Goal: Task Accomplishment & Management: Use online tool/utility

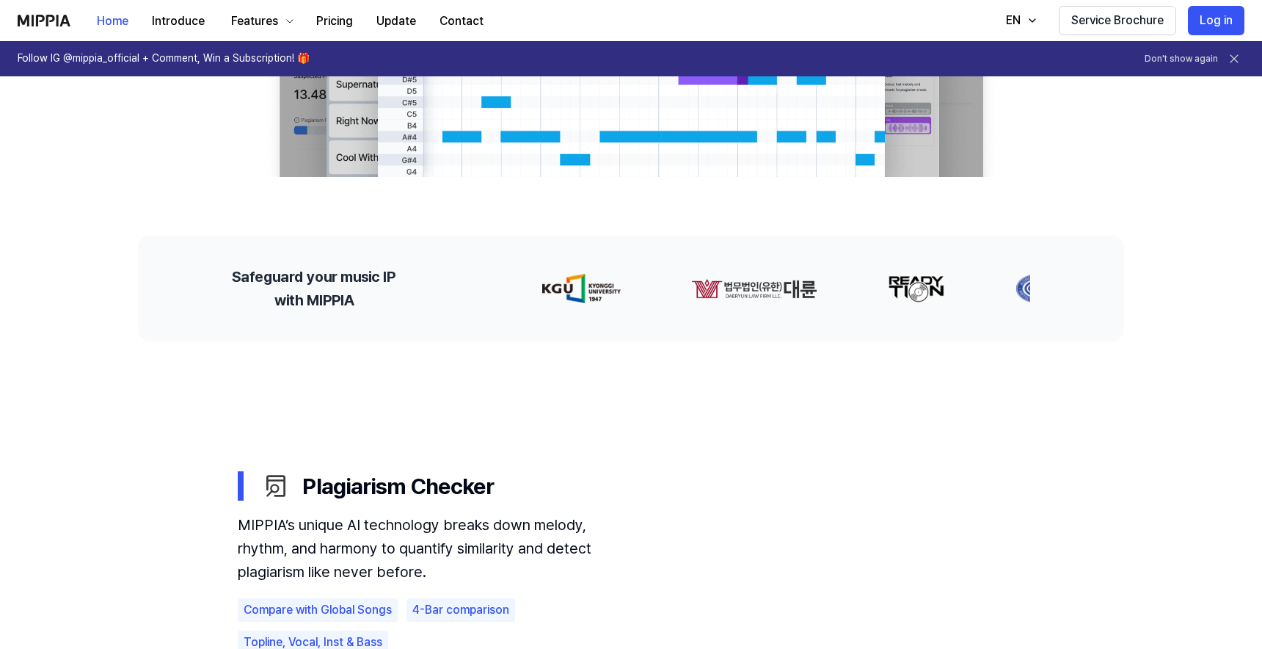
scroll to position [109, 0]
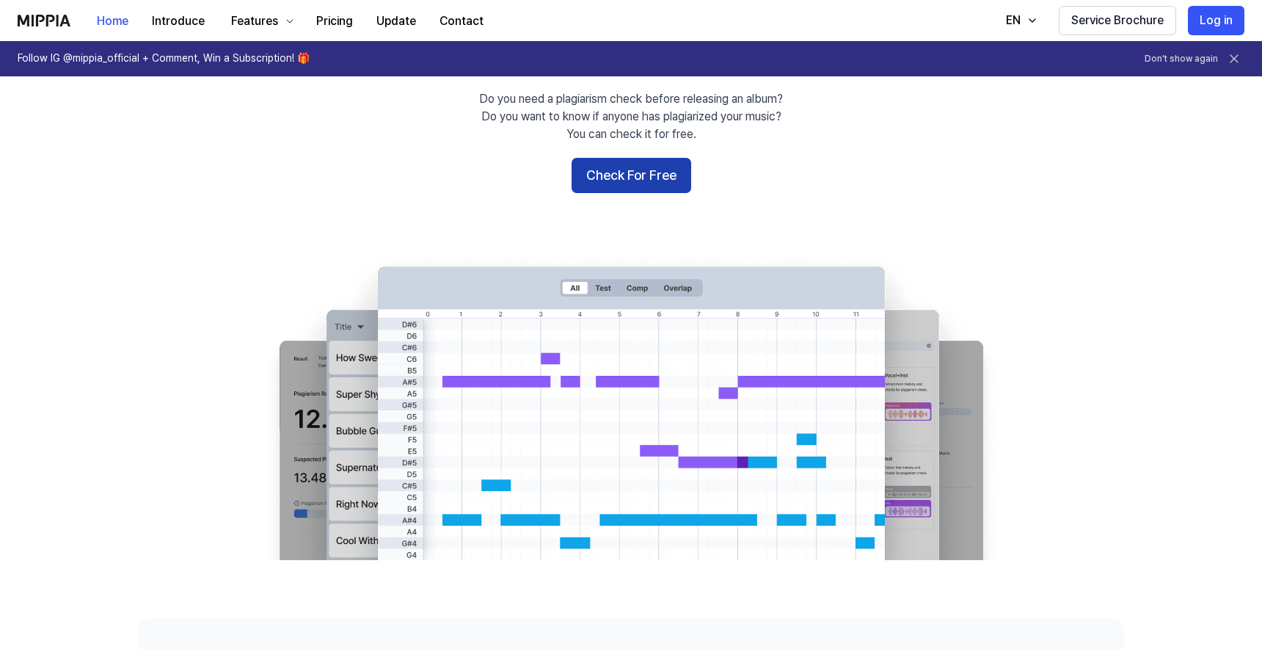
click at [631, 166] on button "Check For Free" at bounding box center [632, 175] width 120 height 35
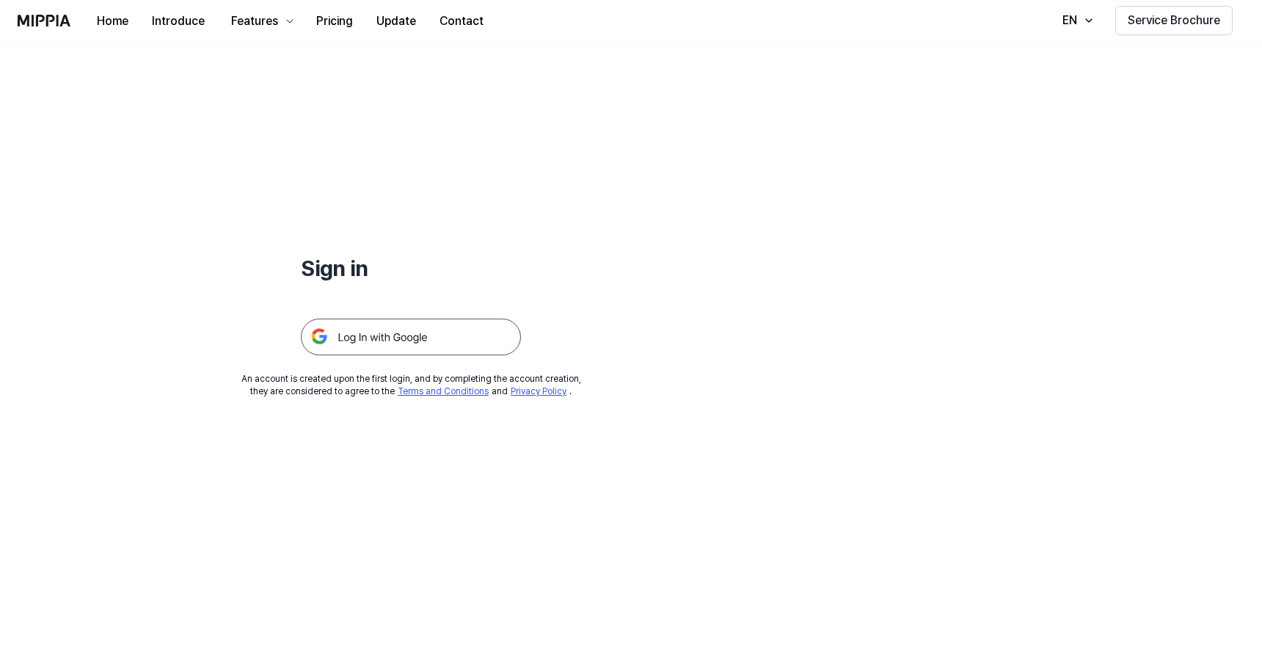
click at [465, 340] on img at bounding box center [411, 337] width 220 height 37
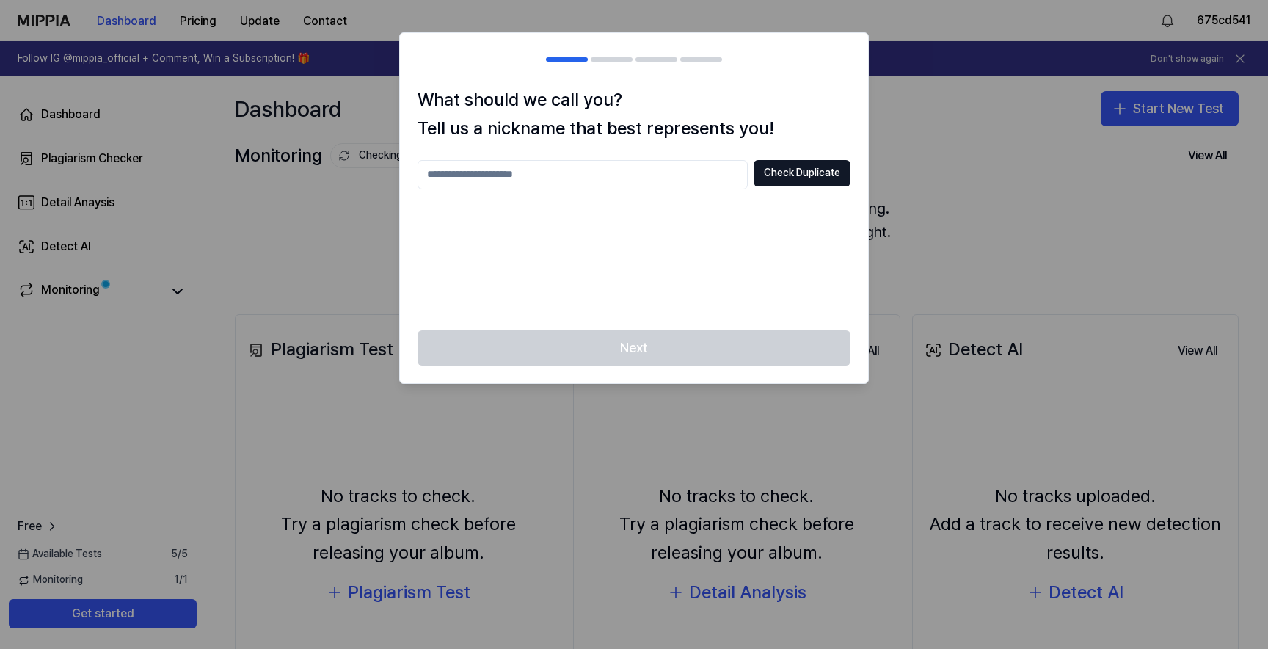
click at [661, 176] on input "text" at bounding box center [583, 174] width 330 height 29
type input "*"
type input "****"
click at [787, 175] on button "Check Duplicate" at bounding box center [802, 173] width 97 height 26
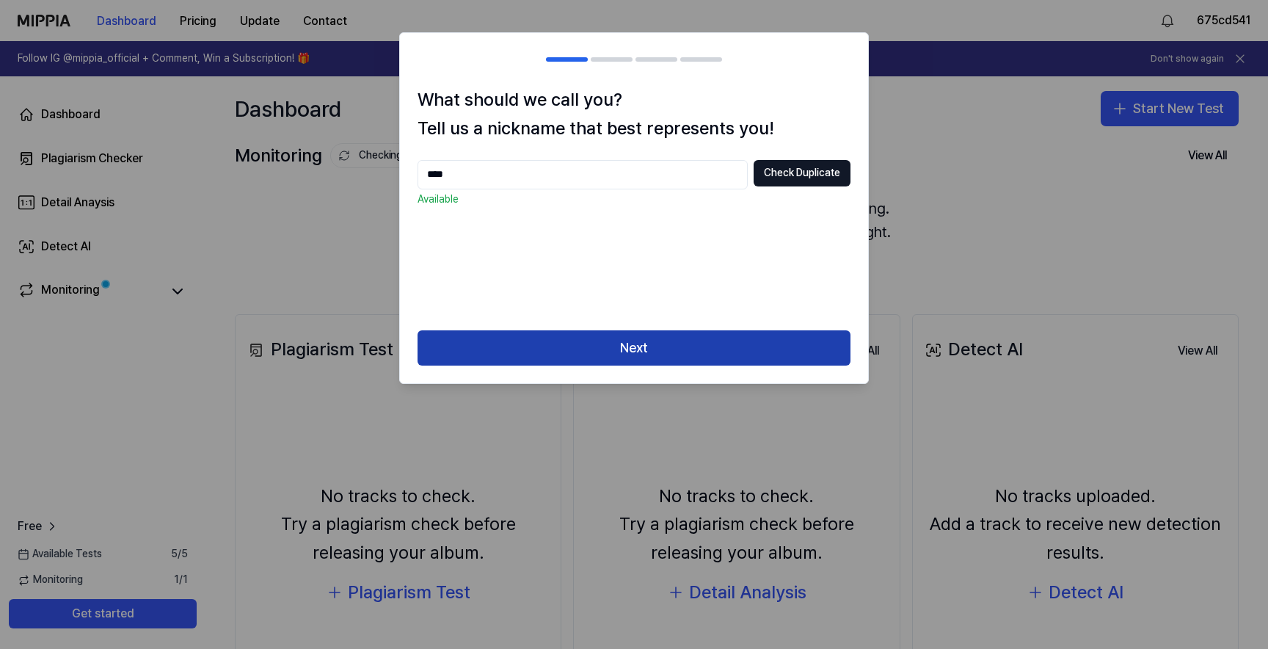
click at [706, 346] on button "Next" at bounding box center [634, 347] width 433 height 35
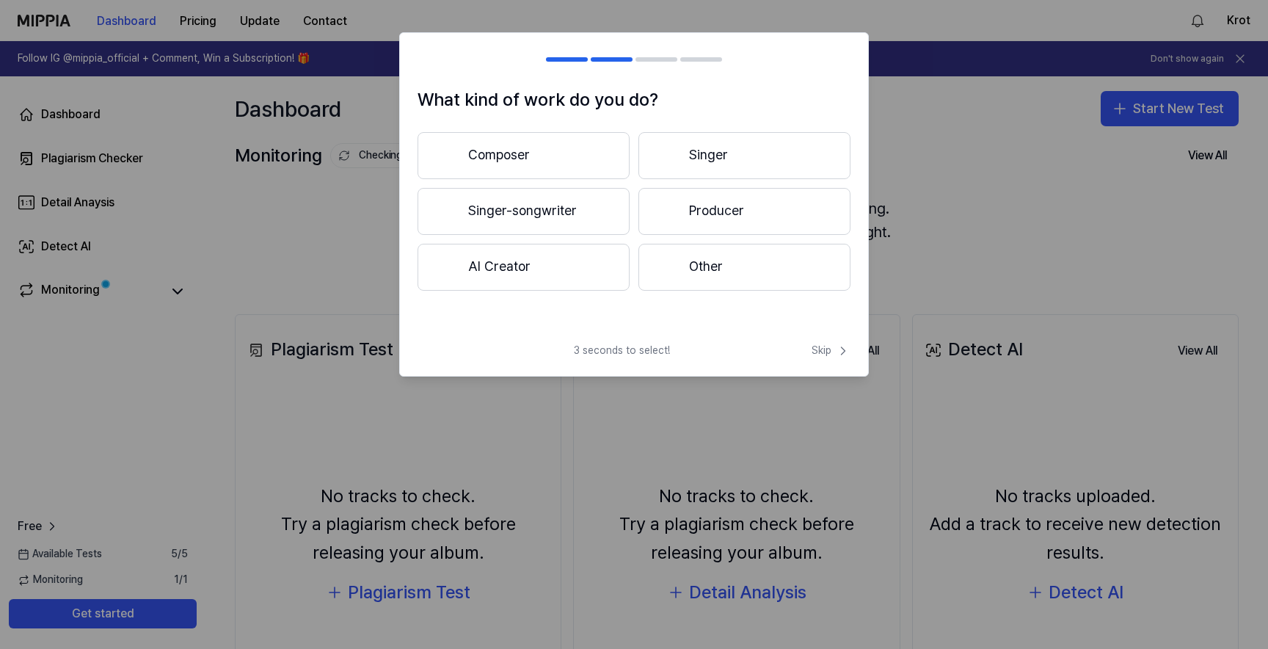
click at [560, 159] on button "Composer" at bounding box center [524, 155] width 212 height 47
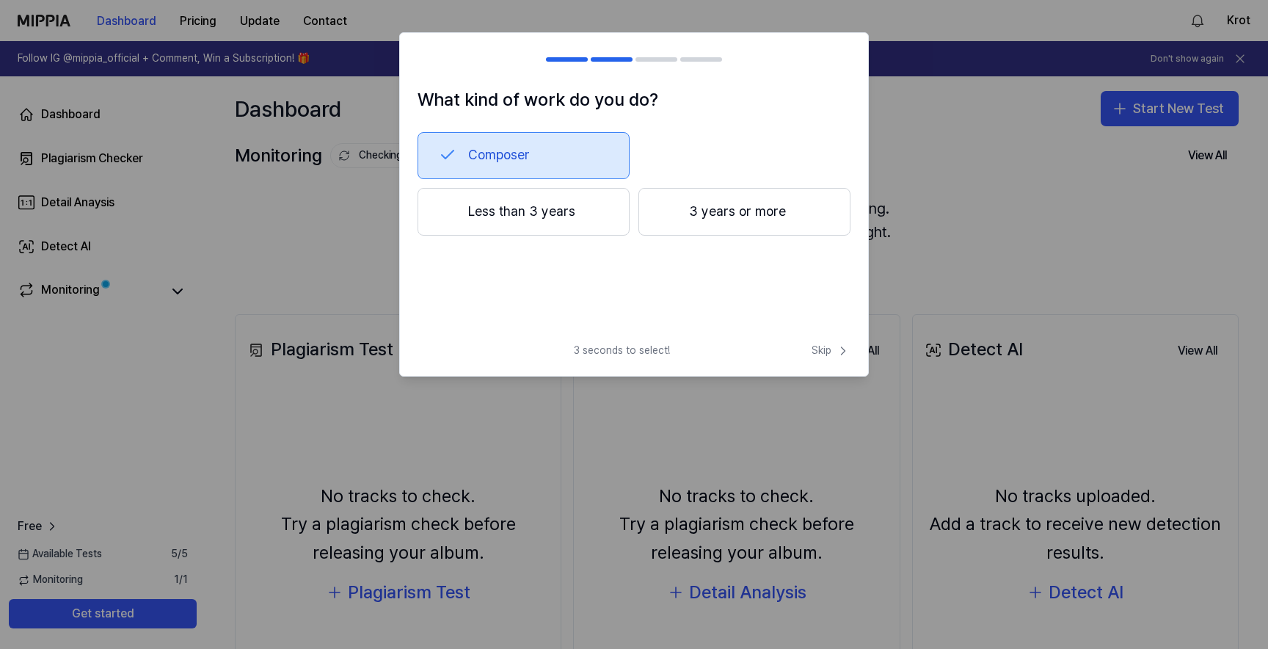
click at [560, 159] on button "Composer" at bounding box center [524, 155] width 212 height 47
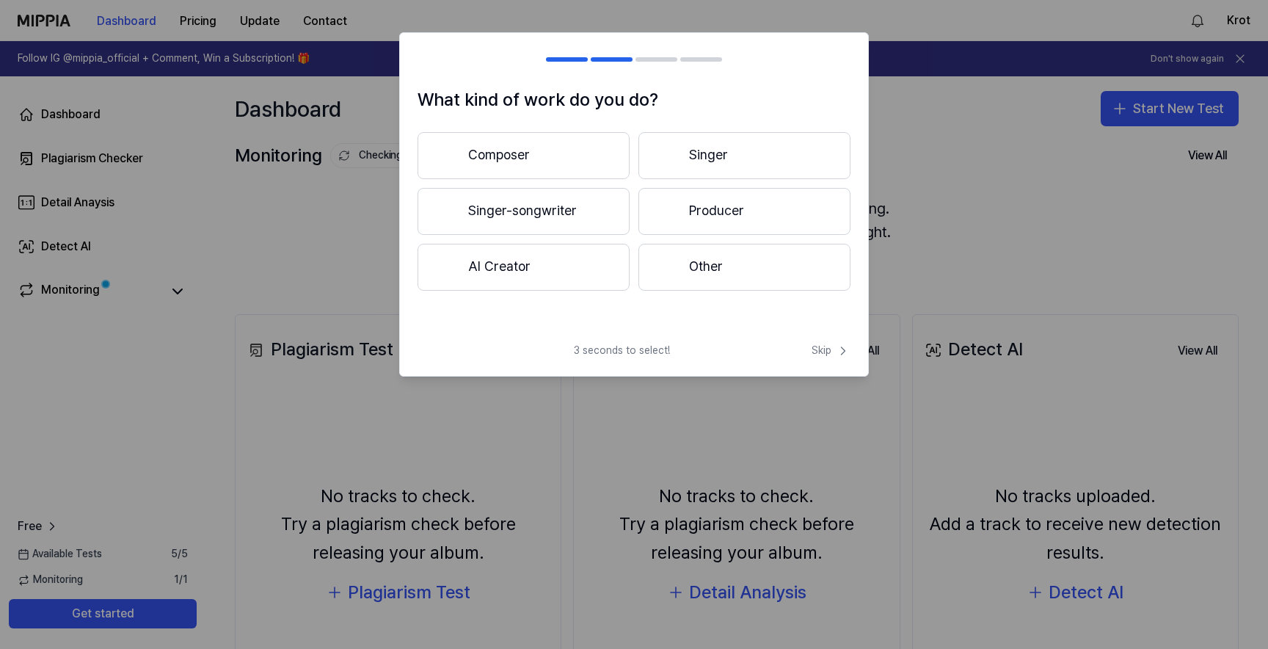
click at [567, 165] on button "Composer" at bounding box center [524, 155] width 212 height 47
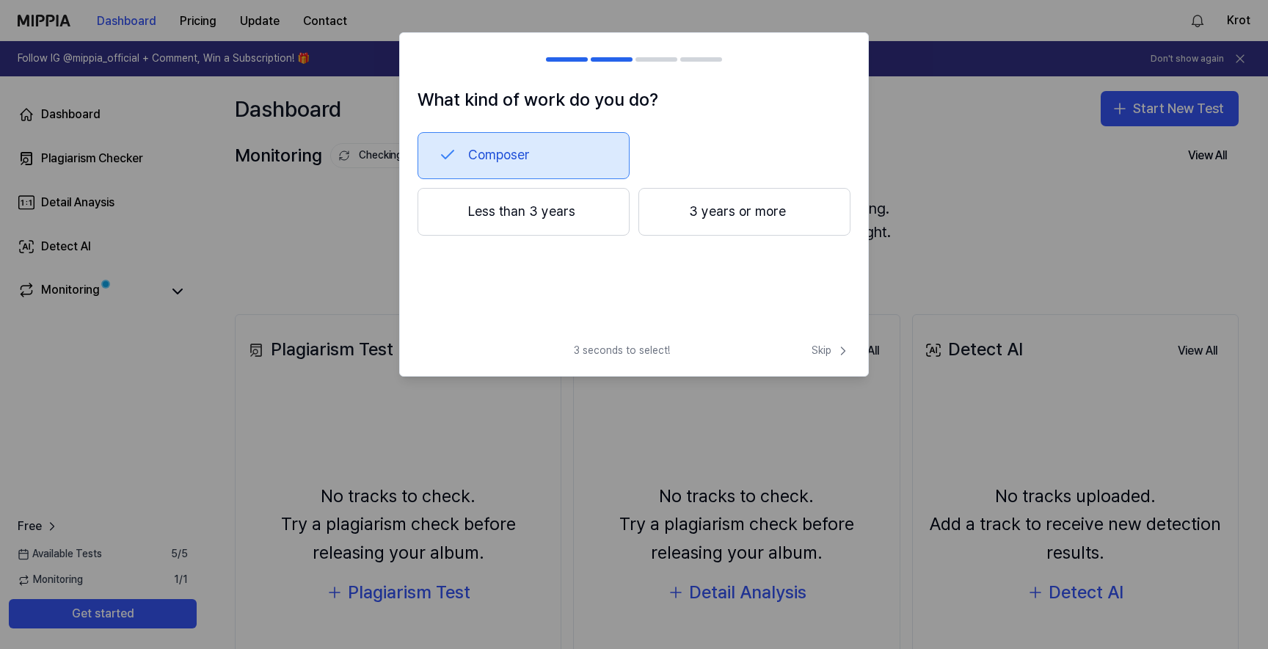
click at [564, 211] on button "Less than 3 years" at bounding box center [524, 212] width 212 height 48
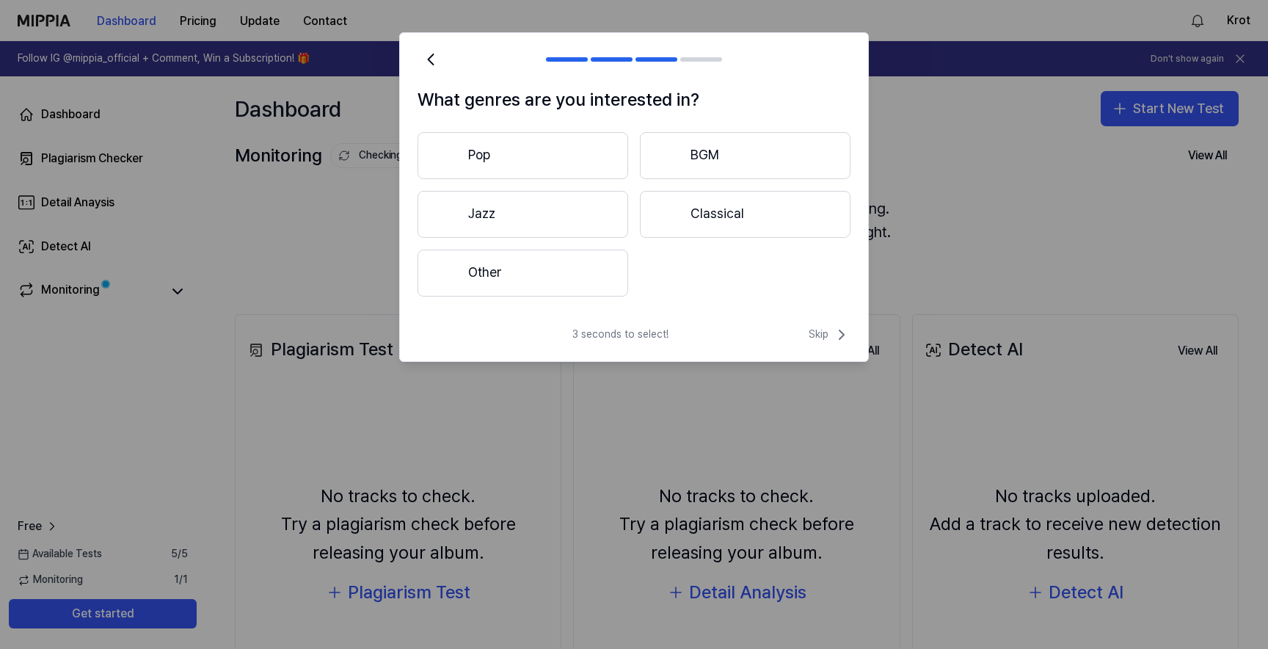
click at [592, 274] on button "Other" at bounding box center [523, 273] width 211 height 47
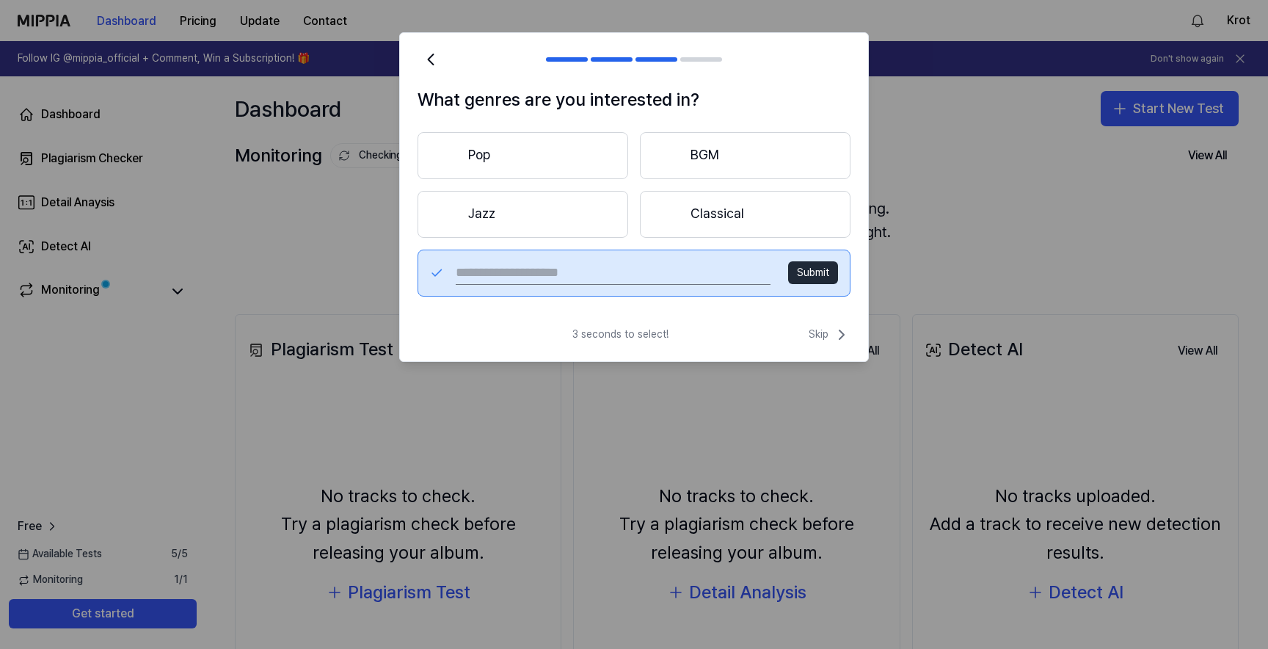
click at [629, 274] on input "text" at bounding box center [613, 272] width 315 height 23
type input "*******"
click at [815, 267] on button "Submit" at bounding box center [813, 272] width 50 height 23
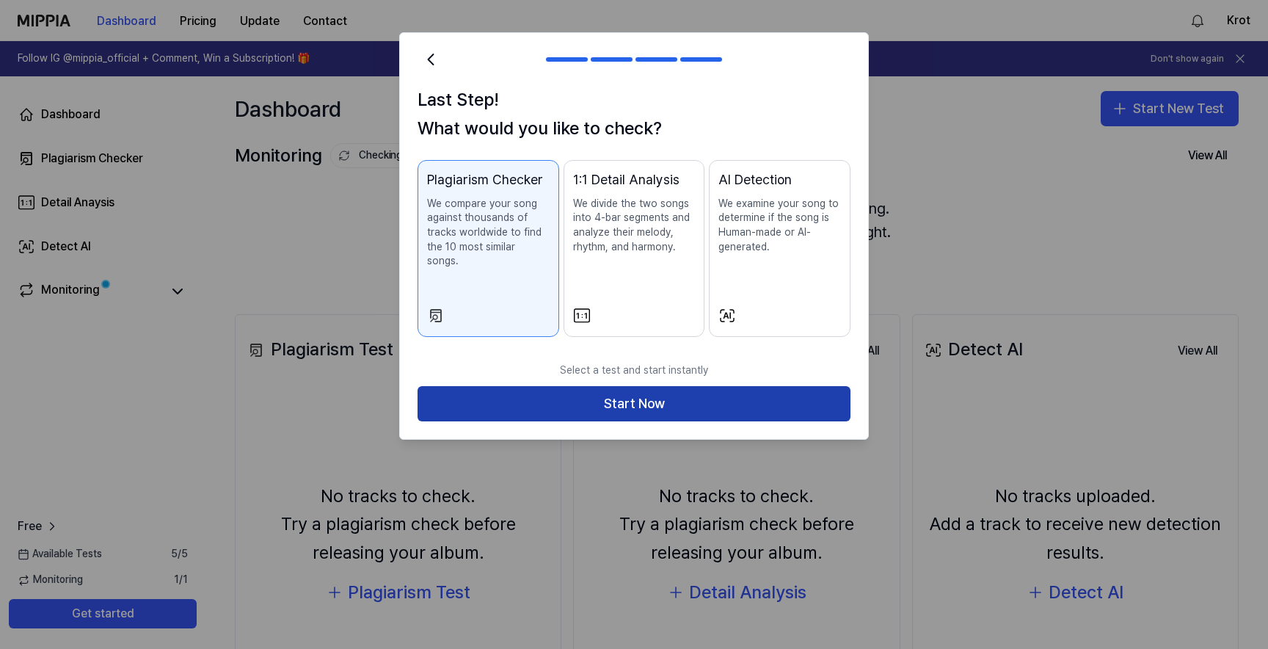
click at [705, 386] on button "Start Now" at bounding box center [634, 403] width 433 height 35
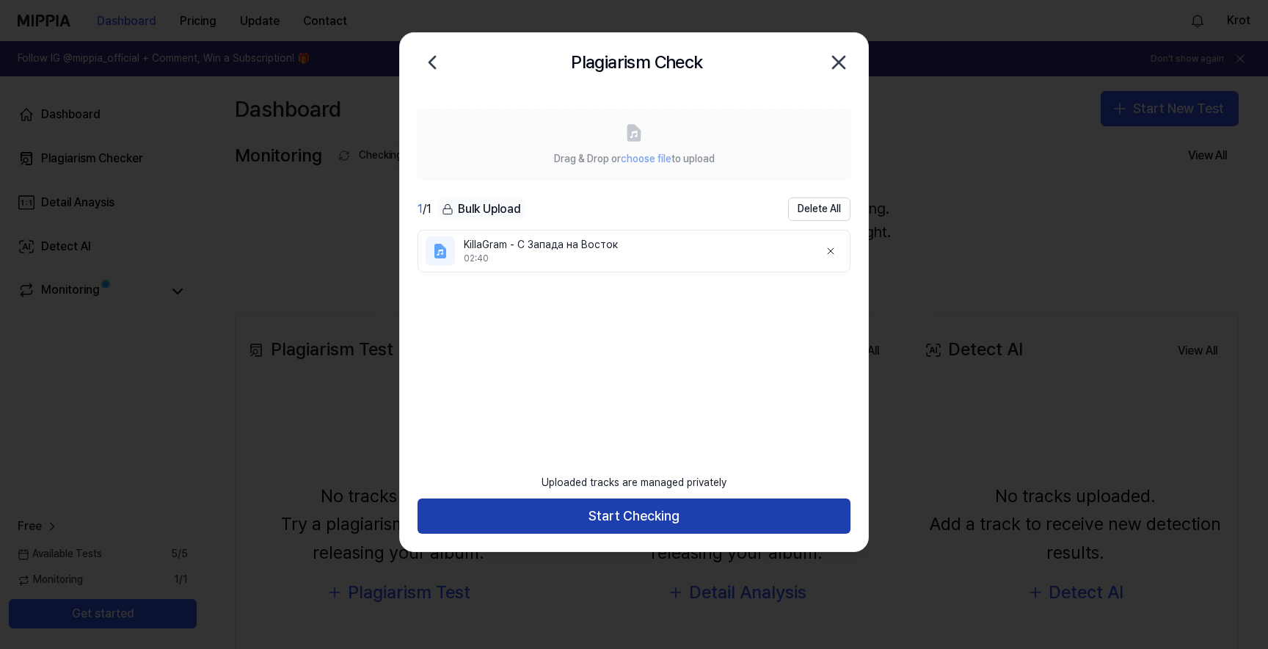
click at [677, 517] on button "Start Checking" at bounding box center [634, 515] width 433 height 35
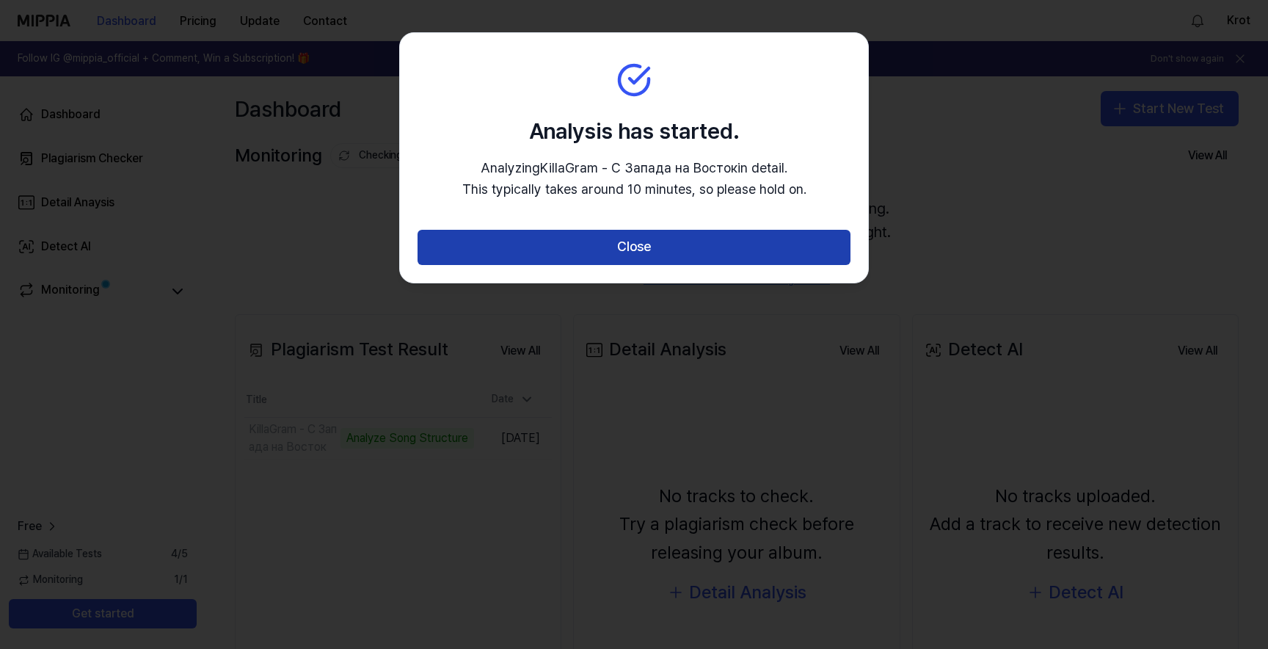
click at [665, 243] on button "Close" at bounding box center [634, 247] width 433 height 35
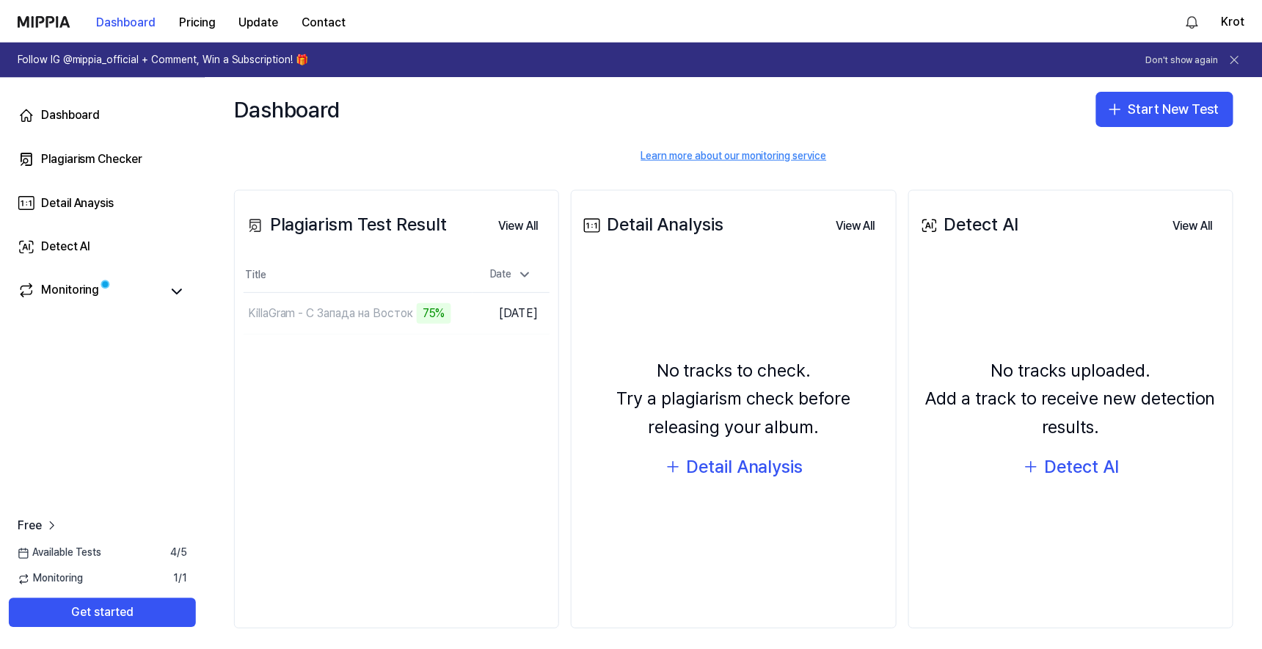
scroll to position [130, 0]
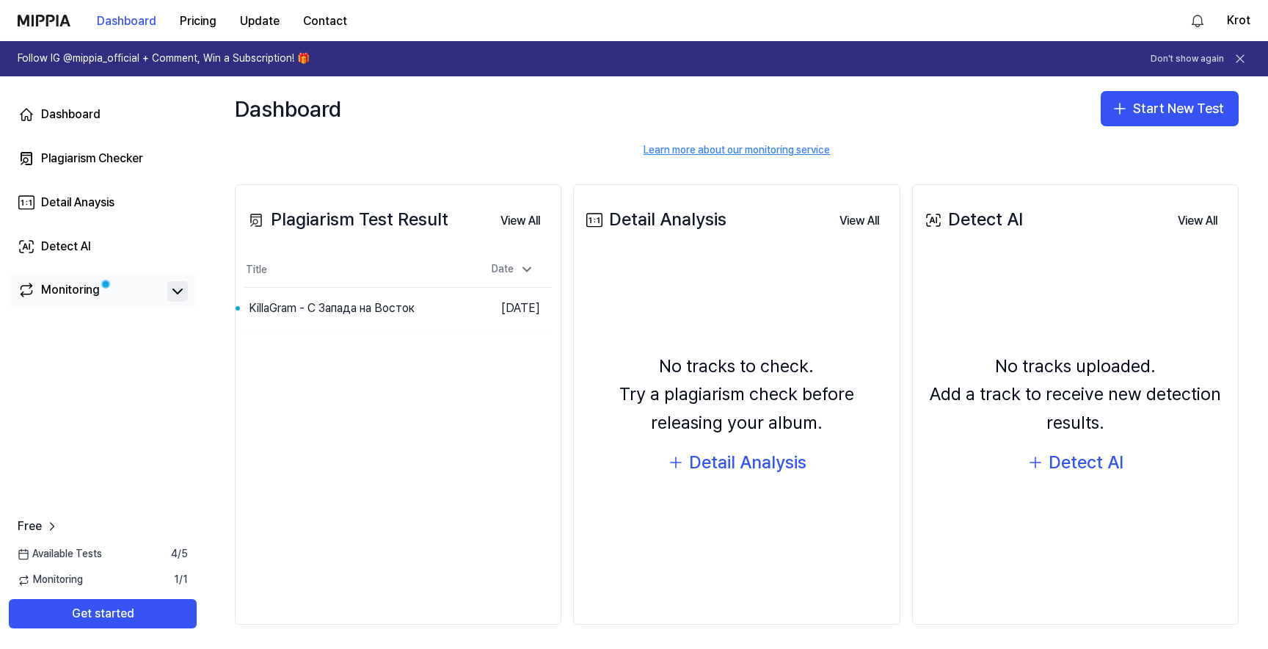
click at [175, 300] on button at bounding box center [177, 291] width 21 height 21
click at [175, 298] on icon at bounding box center [178, 292] width 18 height 18
click at [404, 308] on button "Go to Results" at bounding box center [435, 308] width 79 height 23
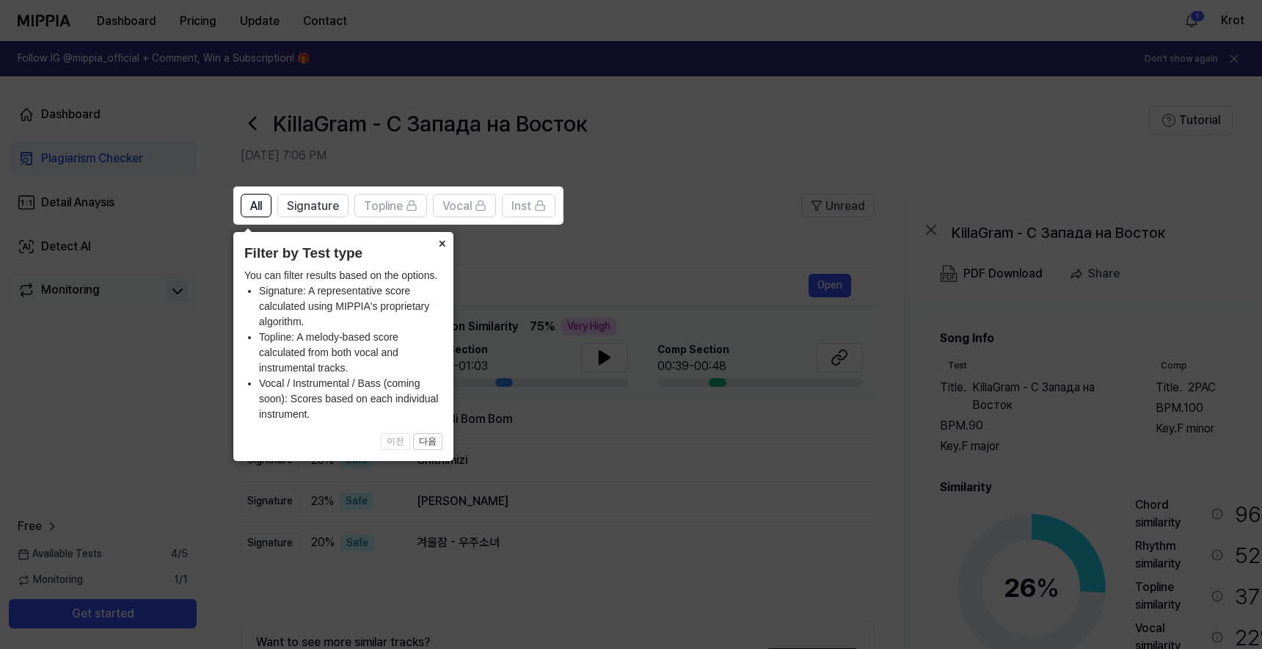
click at [442, 241] on button "×" at bounding box center [441, 242] width 23 height 21
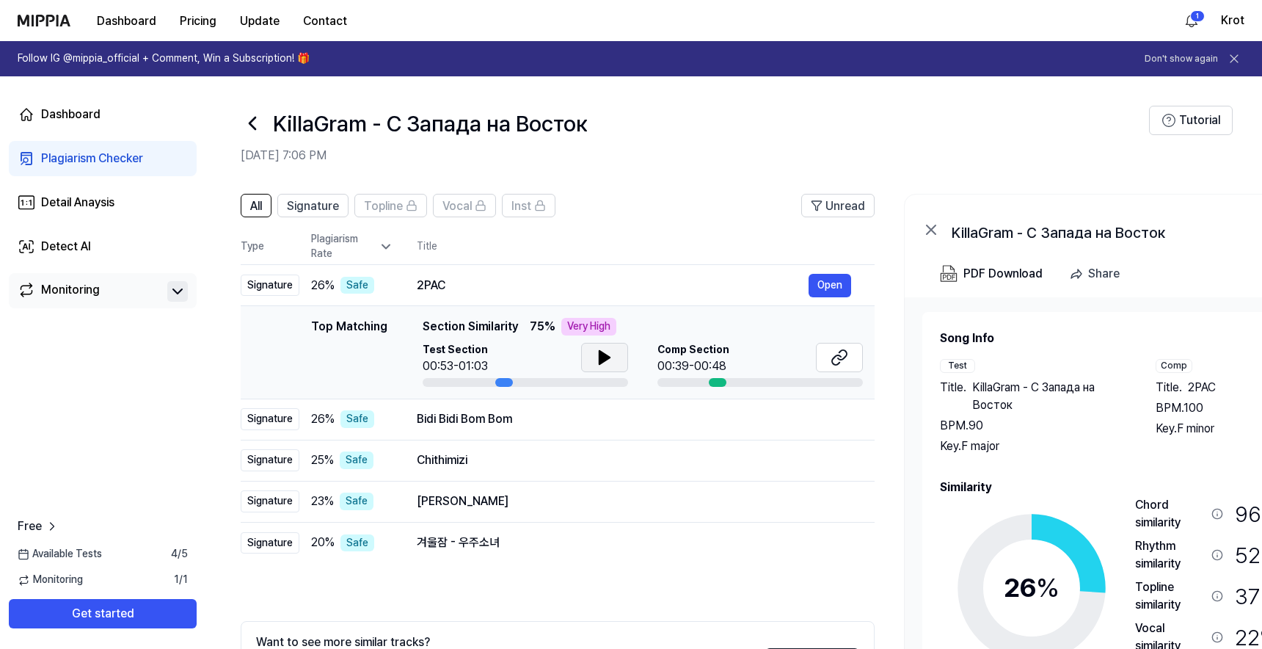
click at [605, 360] on icon at bounding box center [605, 357] width 10 height 13
click at [606, 360] on icon at bounding box center [607, 358] width 3 height 12
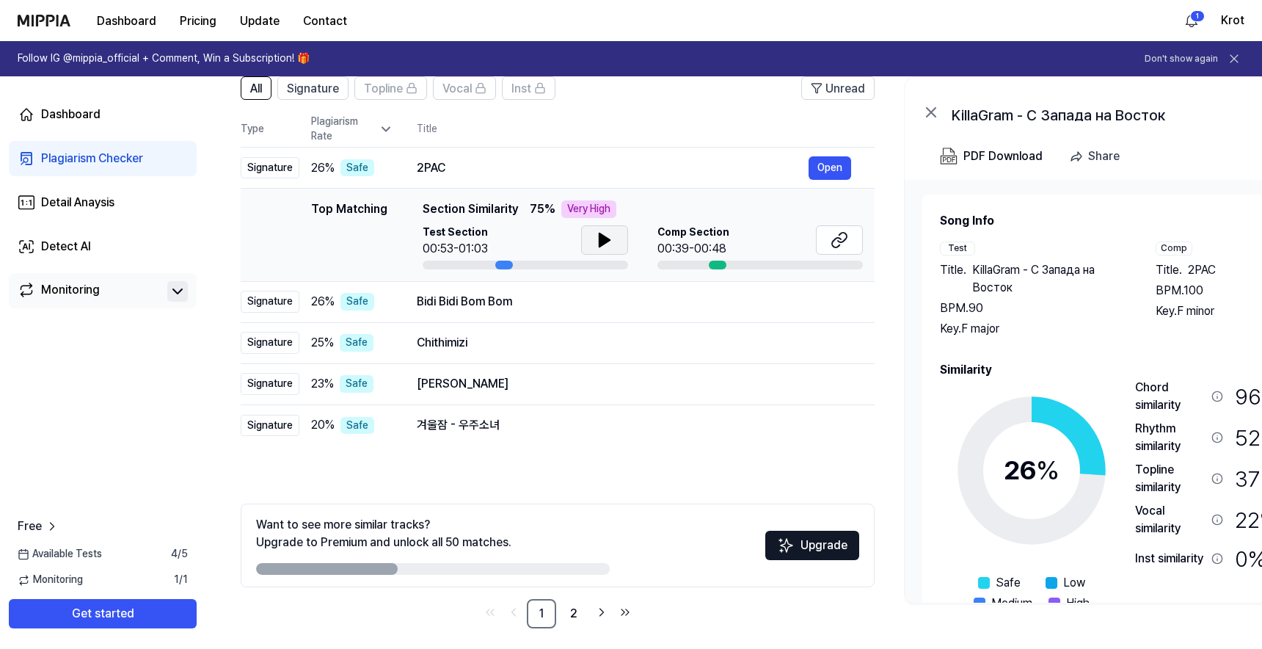
scroll to position [126, 0]
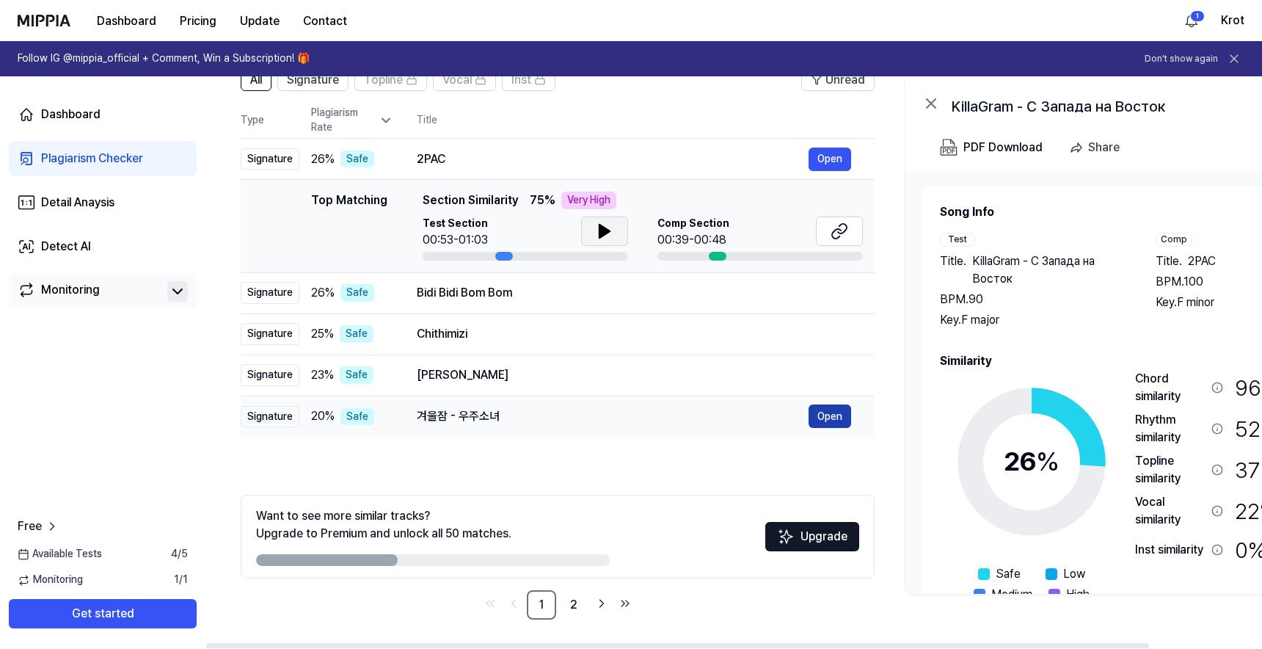
click at [832, 418] on button "Open" at bounding box center [830, 415] width 43 height 23
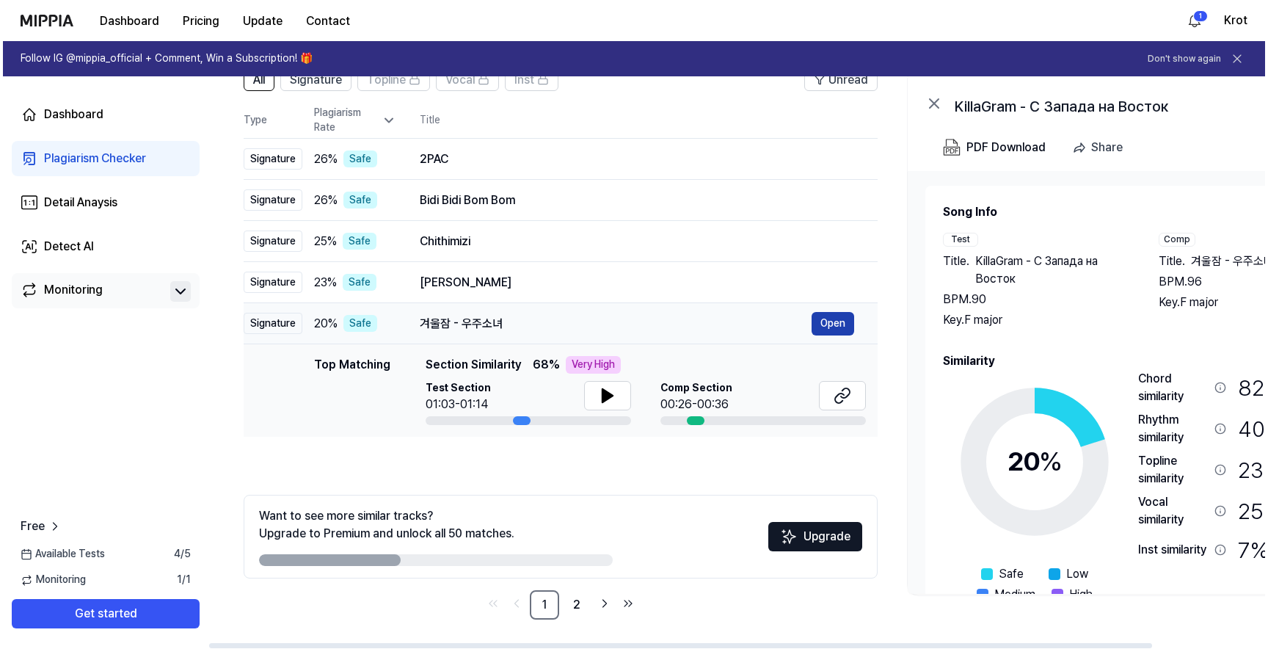
scroll to position [0, 0]
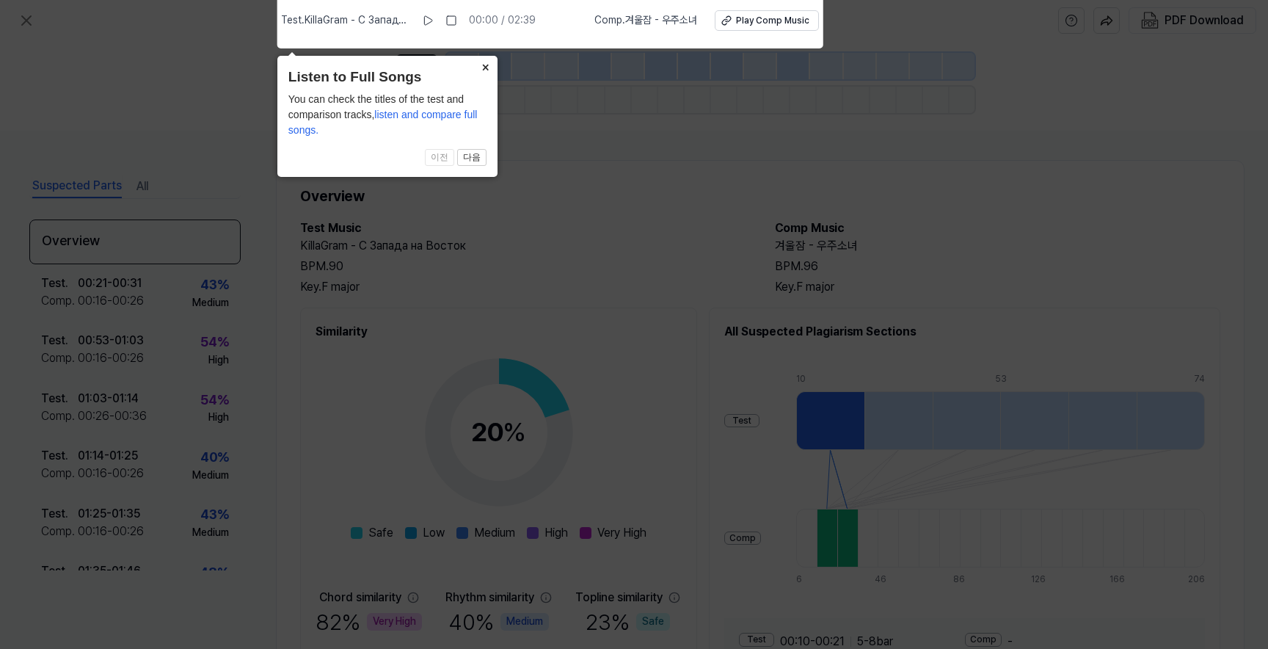
click at [482, 72] on button "×" at bounding box center [485, 66] width 23 height 21
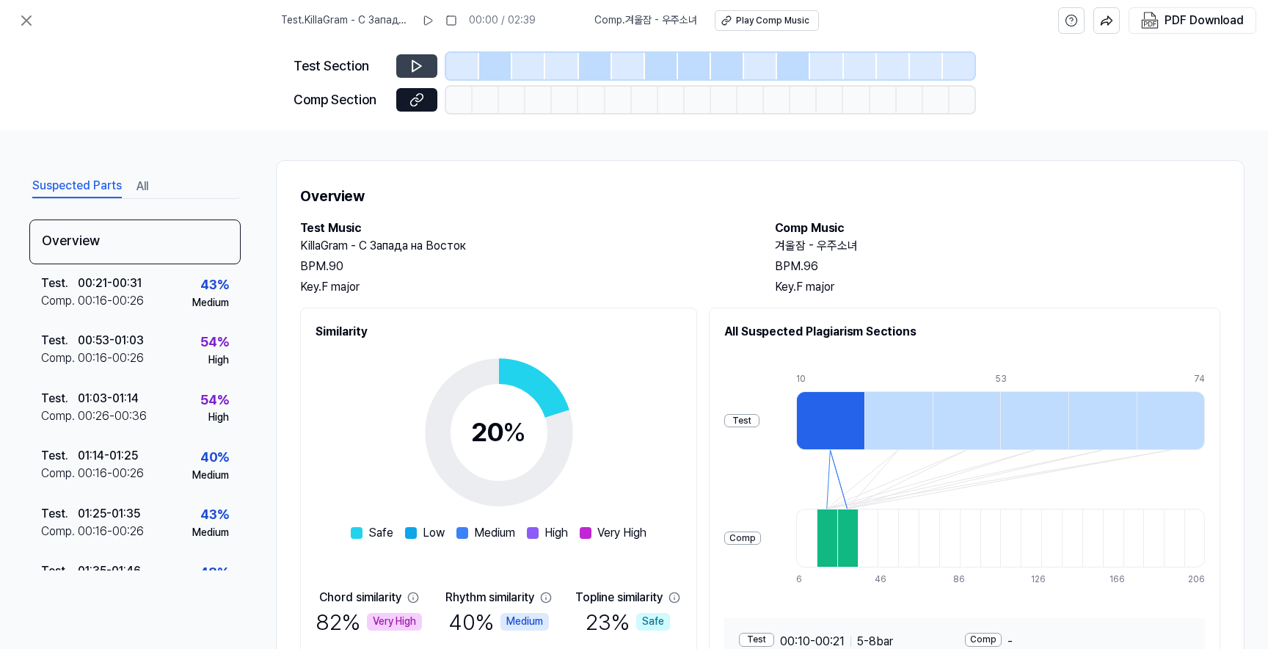
click at [420, 62] on icon at bounding box center [417, 66] width 15 height 15
click at [837, 422] on div at bounding box center [830, 420] width 68 height 59
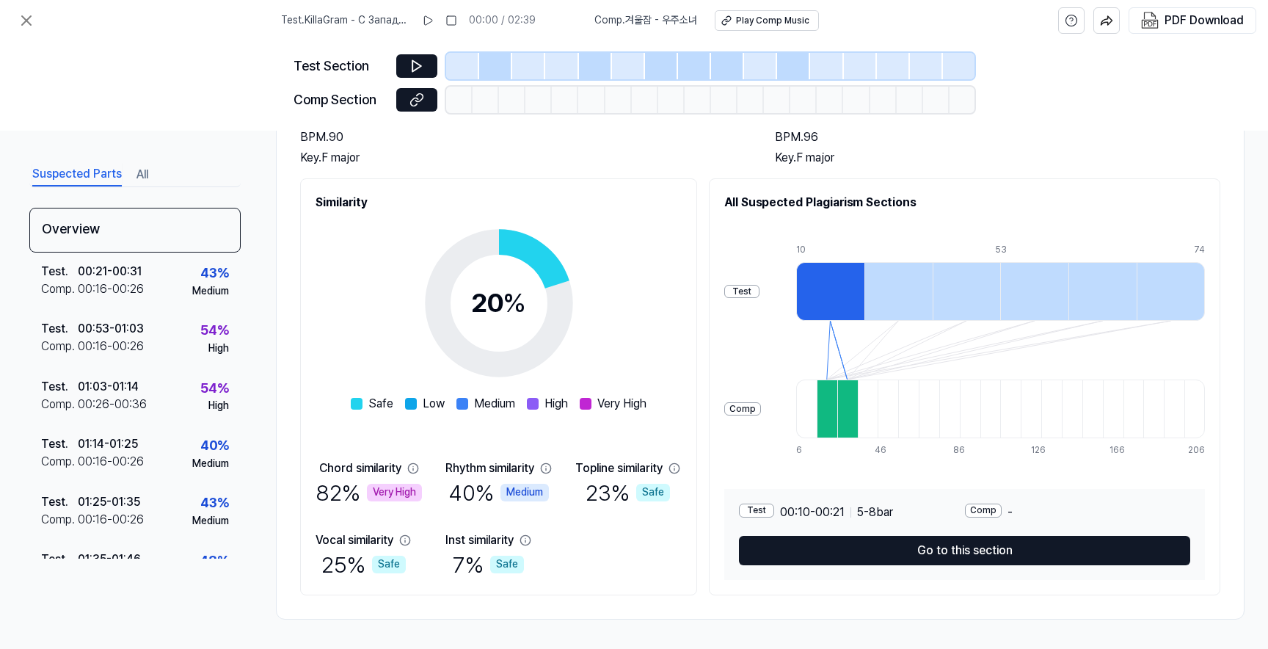
scroll to position [135, 0]
click at [470, 465] on div "Rhythm similarity" at bounding box center [489, 468] width 89 height 18
click at [362, 481] on div "82 % Very High" at bounding box center [369, 492] width 106 height 31
click at [335, 484] on div "82 % Very High" at bounding box center [369, 492] width 106 height 31
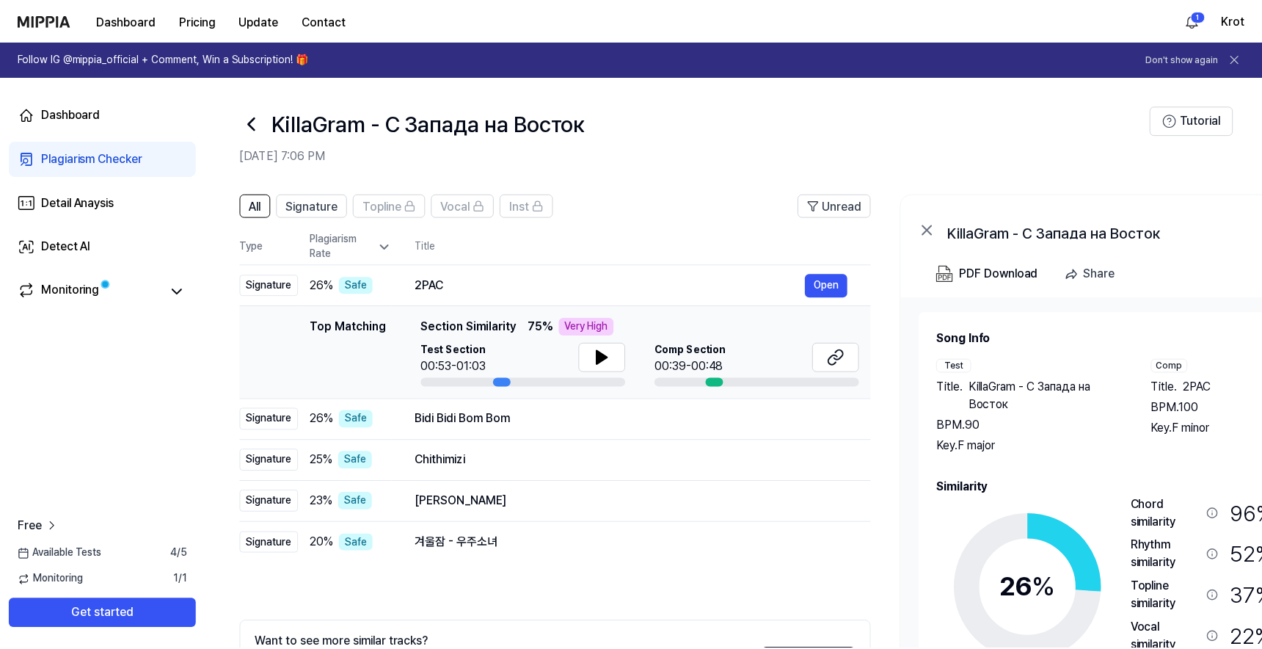
scroll to position [126, 0]
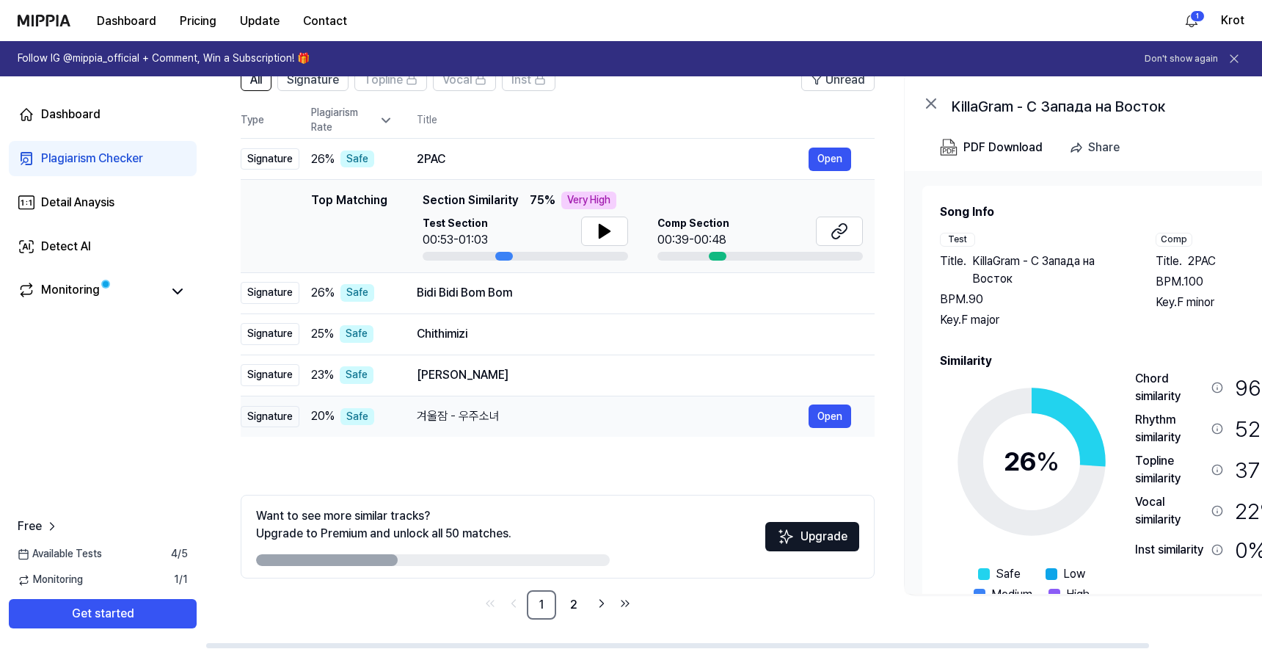
click at [421, 413] on div "겨울잠 - 우주소녀" at bounding box center [613, 416] width 392 height 18
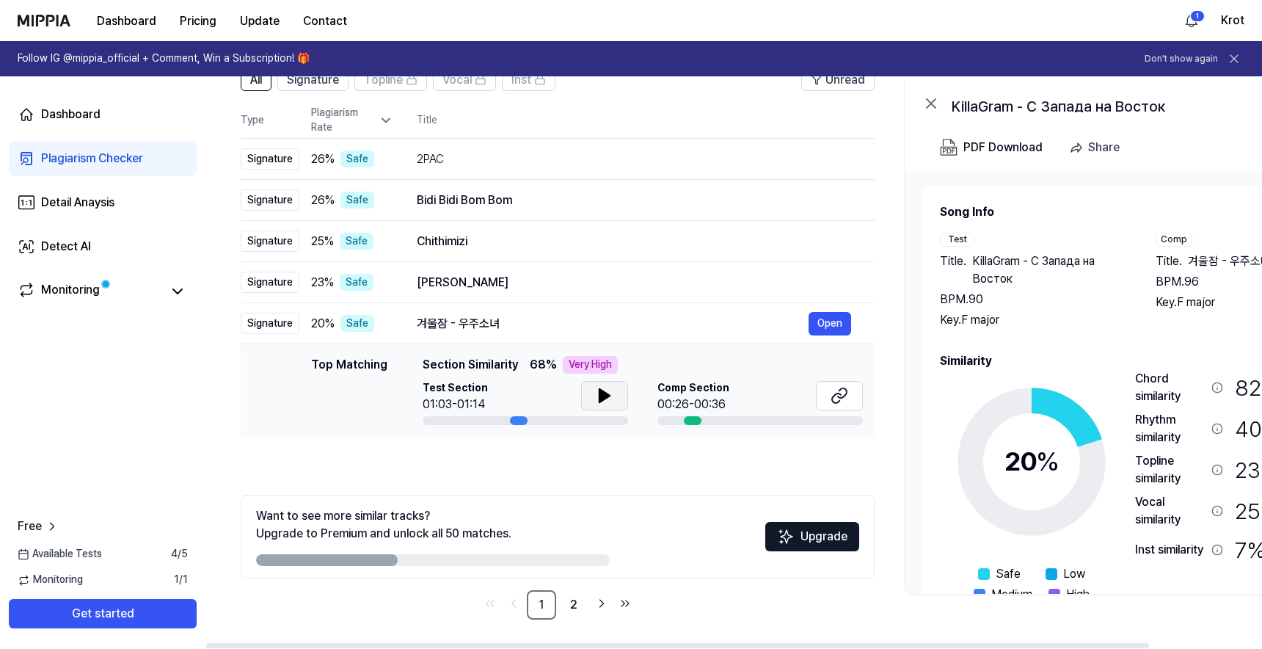
click at [600, 399] on icon at bounding box center [605, 395] width 10 height 13
click at [440, 283] on div "marjorie" at bounding box center [613, 283] width 392 height 18
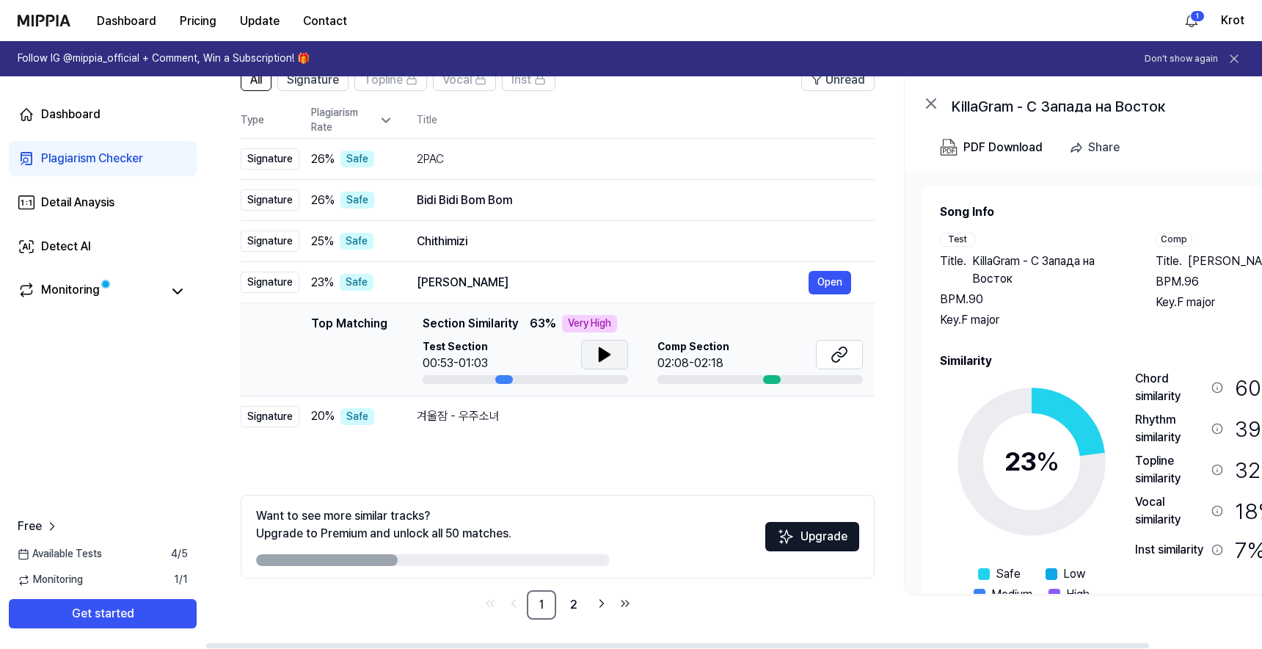
click at [607, 354] on icon at bounding box center [605, 354] width 10 height 13
click at [451, 247] on div "Chithimizi" at bounding box center [613, 242] width 392 height 18
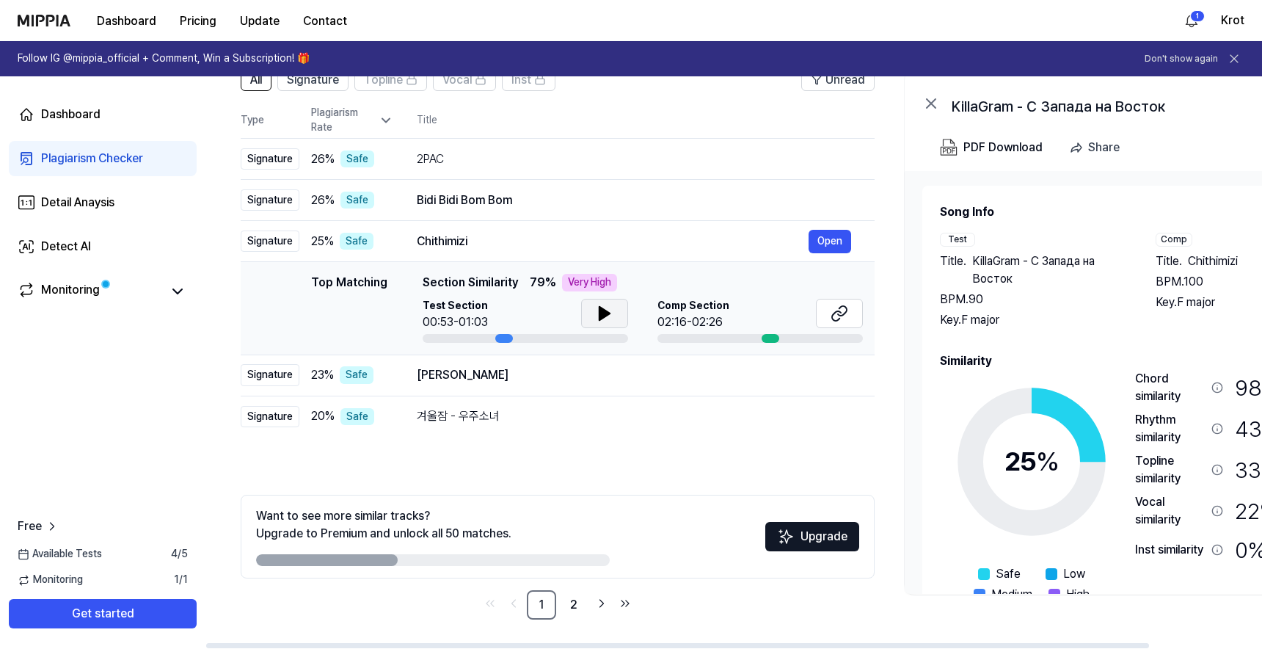
click at [615, 315] on button at bounding box center [604, 313] width 47 height 29
click at [462, 194] on div "Bidi Bidi Bom Bom" at bounding box center [613, 201] width 392 height 18
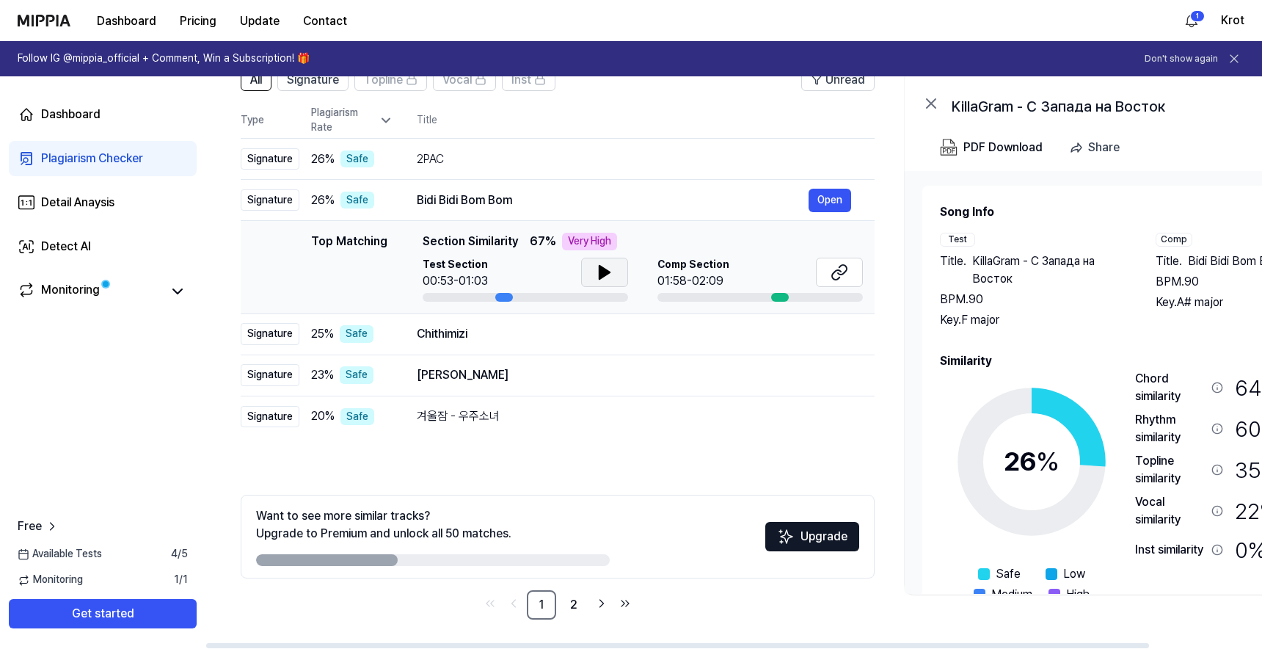
click at [602, 276] on icon at bounding box center [605, 272] width 10 height 13
click at [597, 270] on icon at bounding box center [605, 272] width 18 height 18
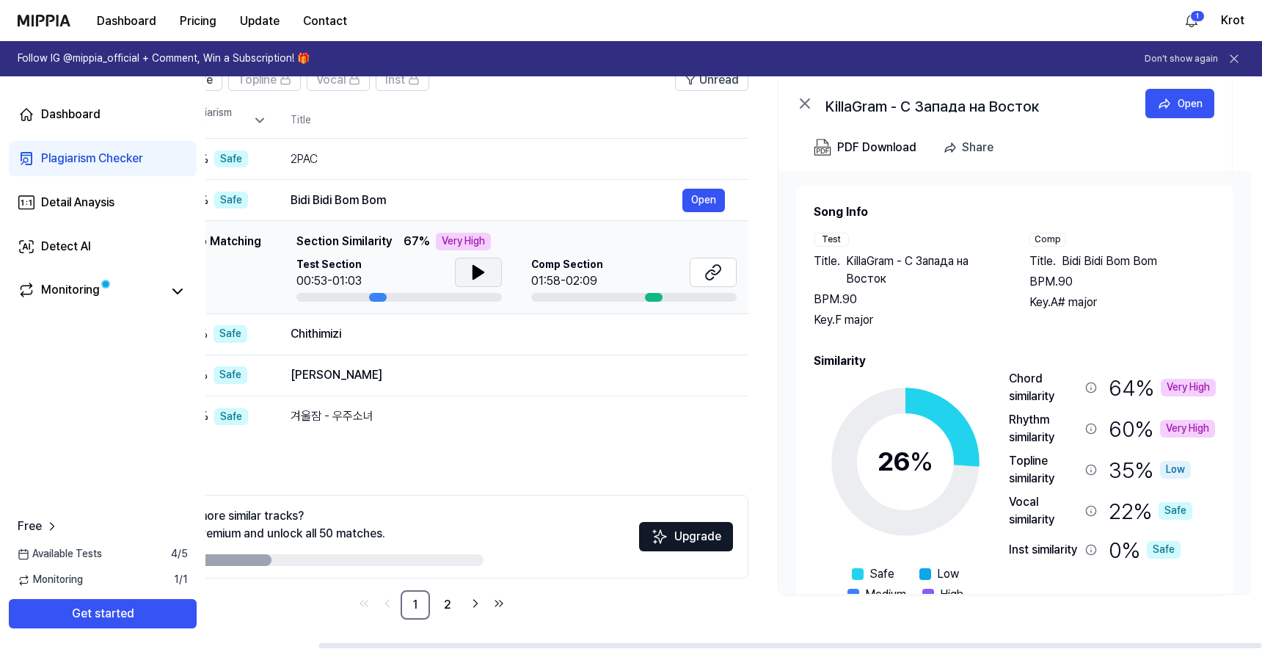
click at [1181, 390] on div "Very High" at bounding box center [1188, 388] width 55 height 18
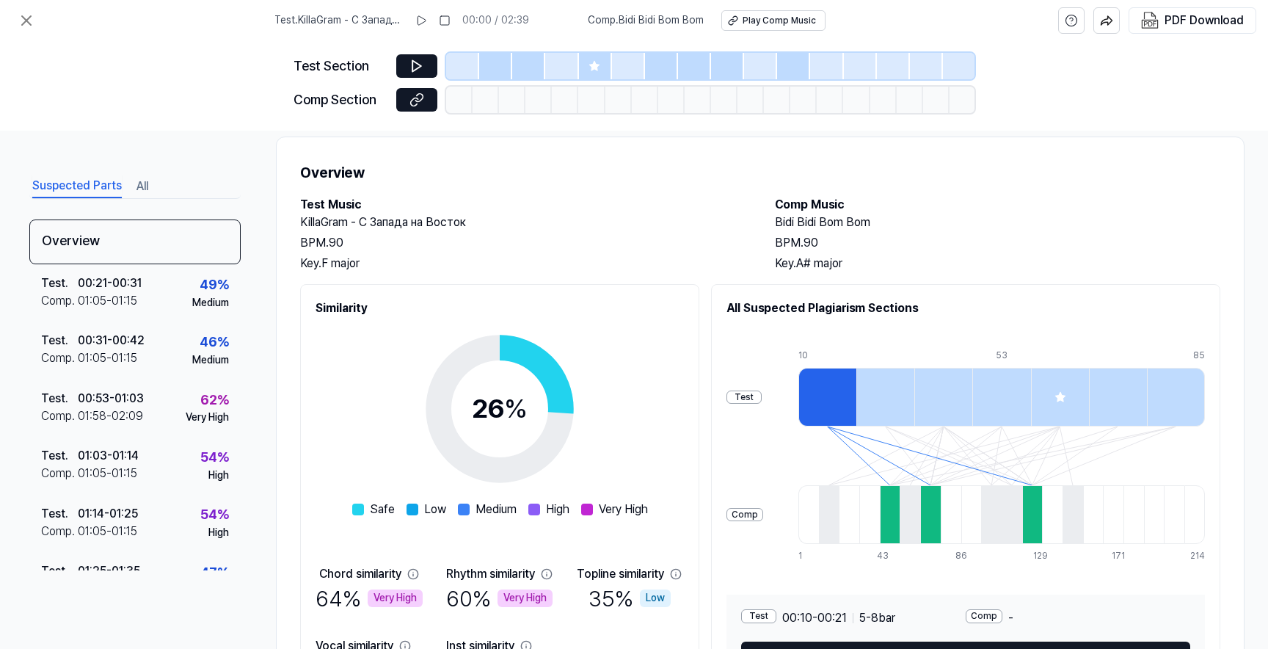
scroll to position [25, 0]
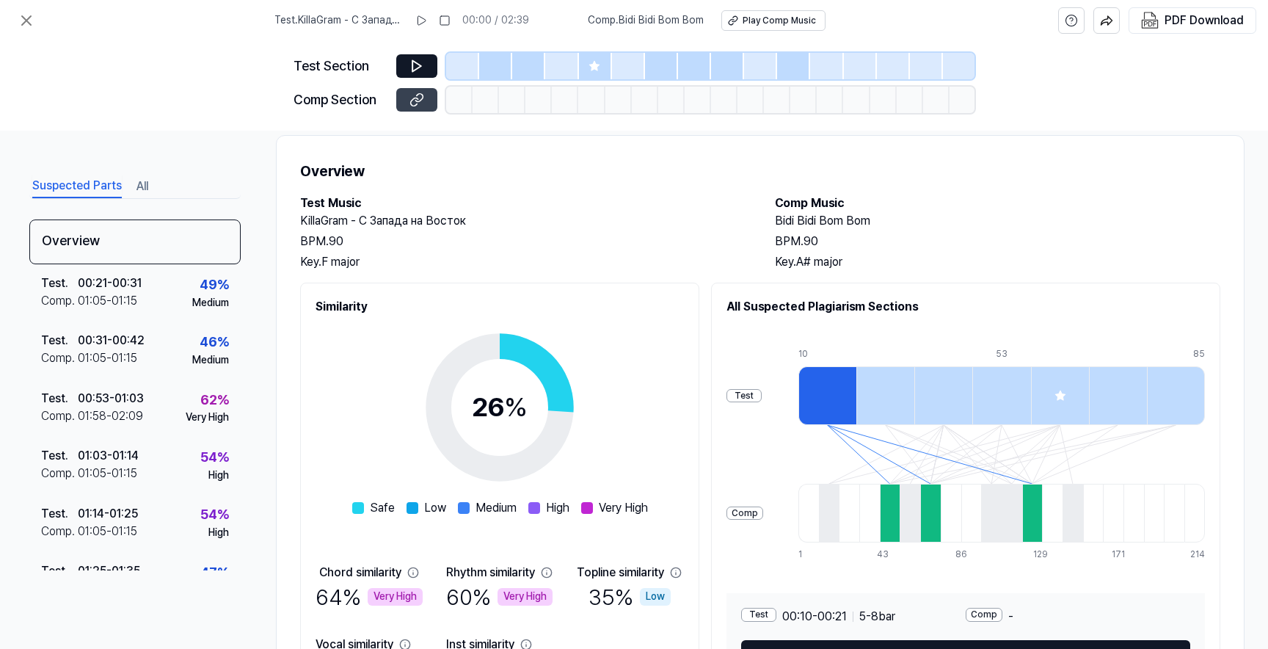
click at [415, 102] on icon at bounding box center [417, 99] width 15 height 15
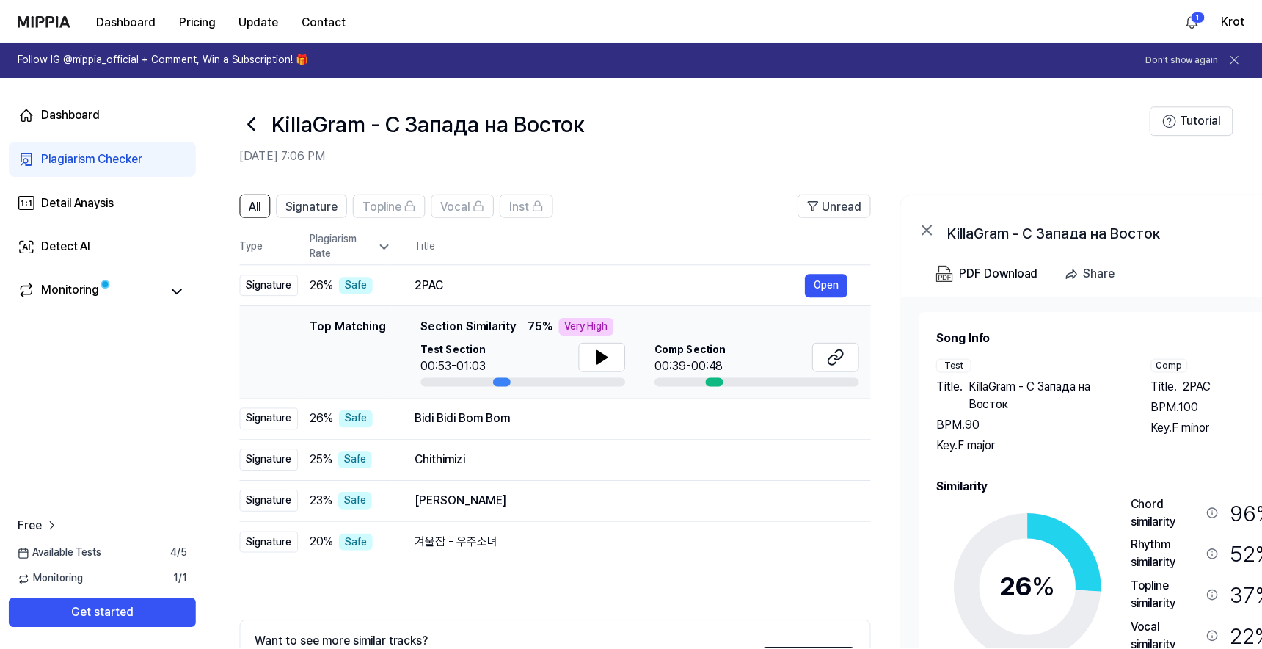
scroll to position [126, 0]
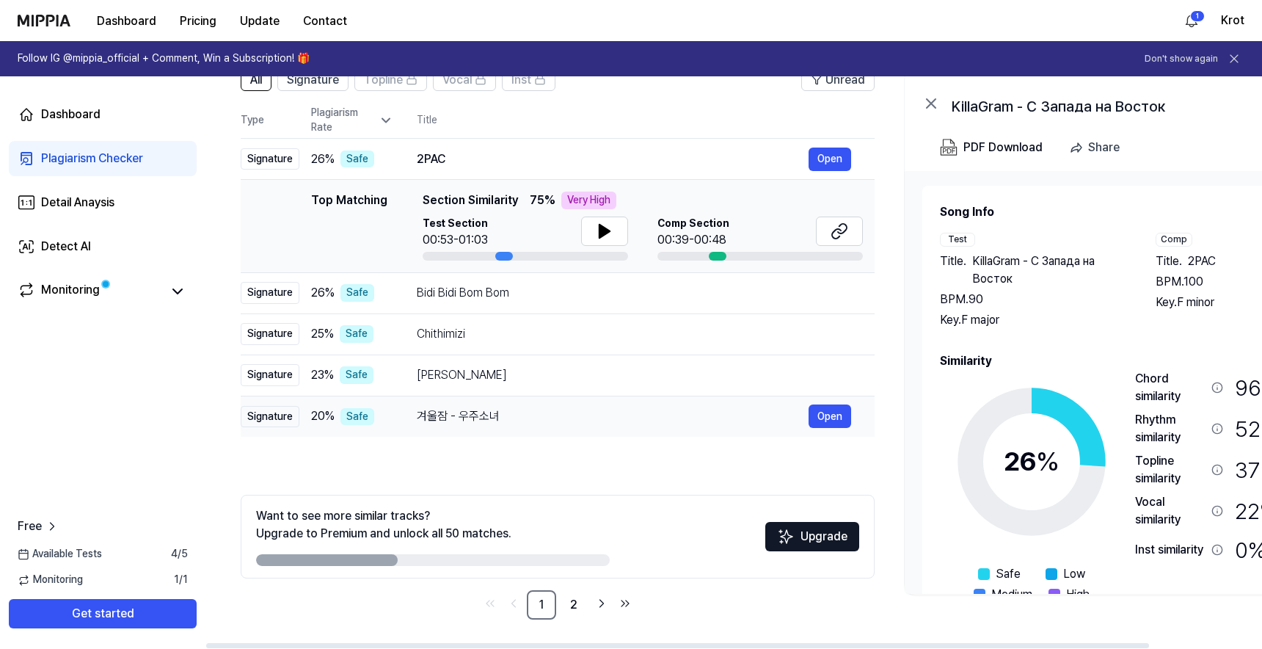
click at [494, 416] on div "겨울잠 - 우주소녀" at bounding box center [613, 416] width 392 height 18
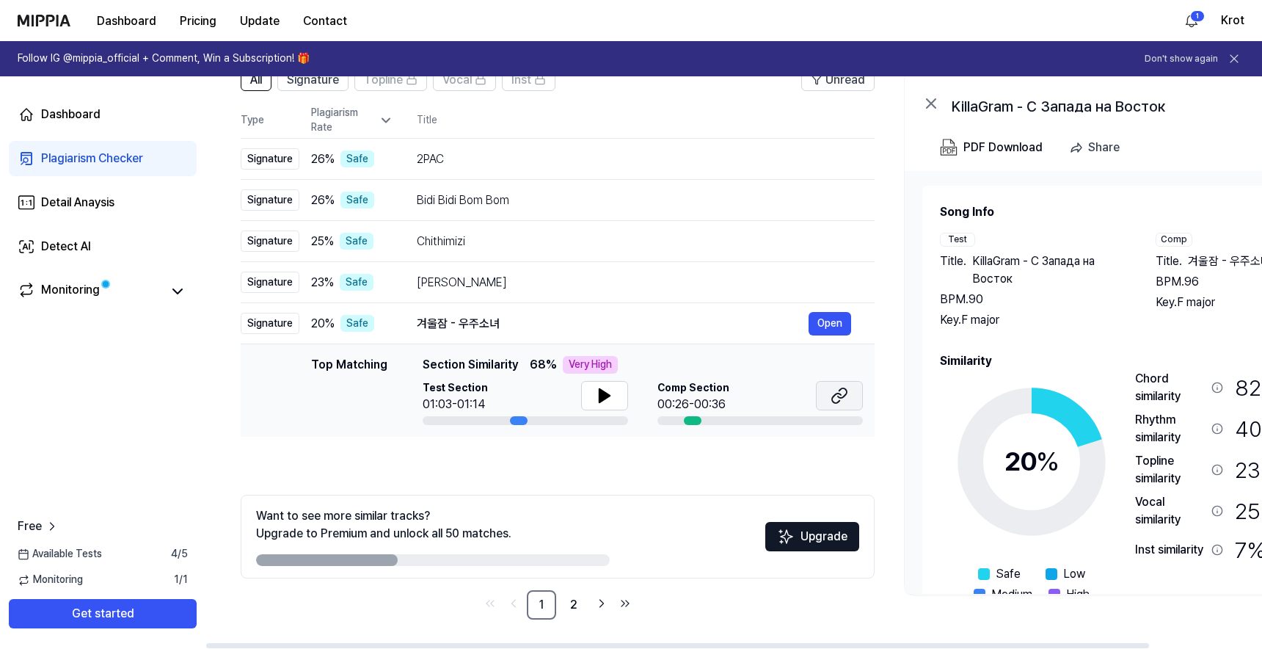
click at [840, 393] on icon at bounding box center [836, 398] width 9 height 10
click at [440, 279] on div "marjorie" at bounding box center [613, 283] width 392 height 18
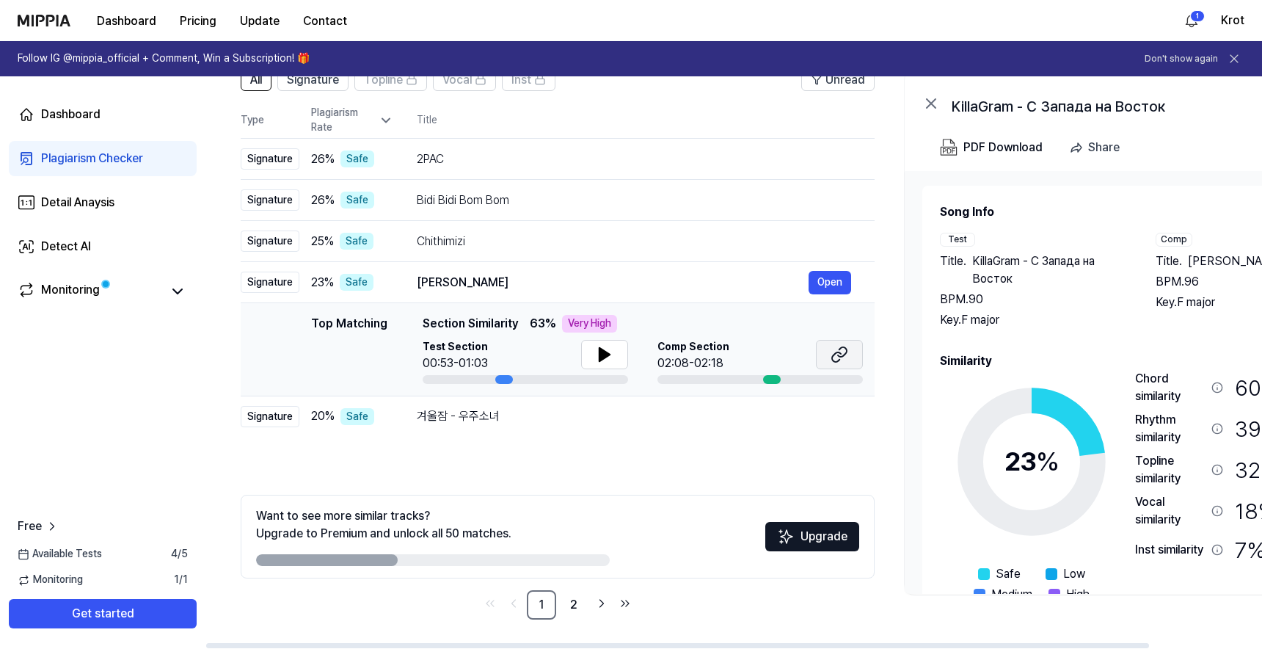
click at [829, 353] on button at bounding box center [839, 354] width 47 height 29
click at [454, 241] on div "Chithimizi" at bounding box center [613, 242] width 392 height 18
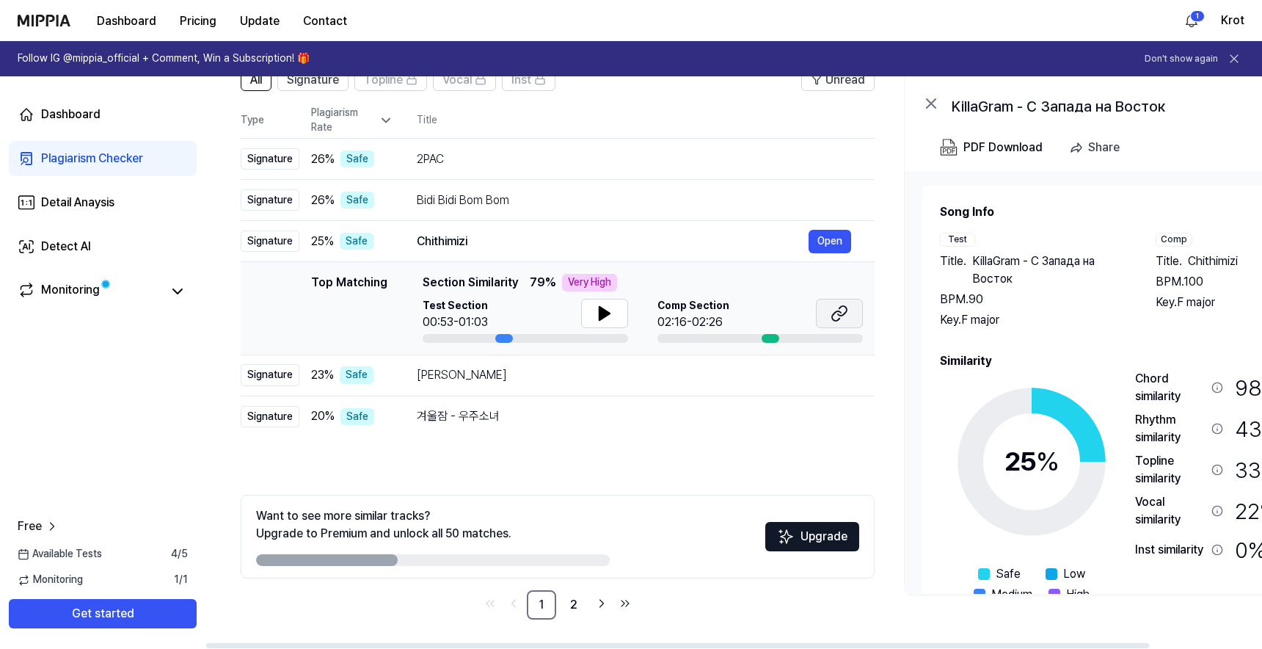
click at [841, 316] on icon at bounding box center [840, 314] width 18 height 18
click at [444, 159] on div "2PAC" at bounding box center [613, 159] width 392 height 18
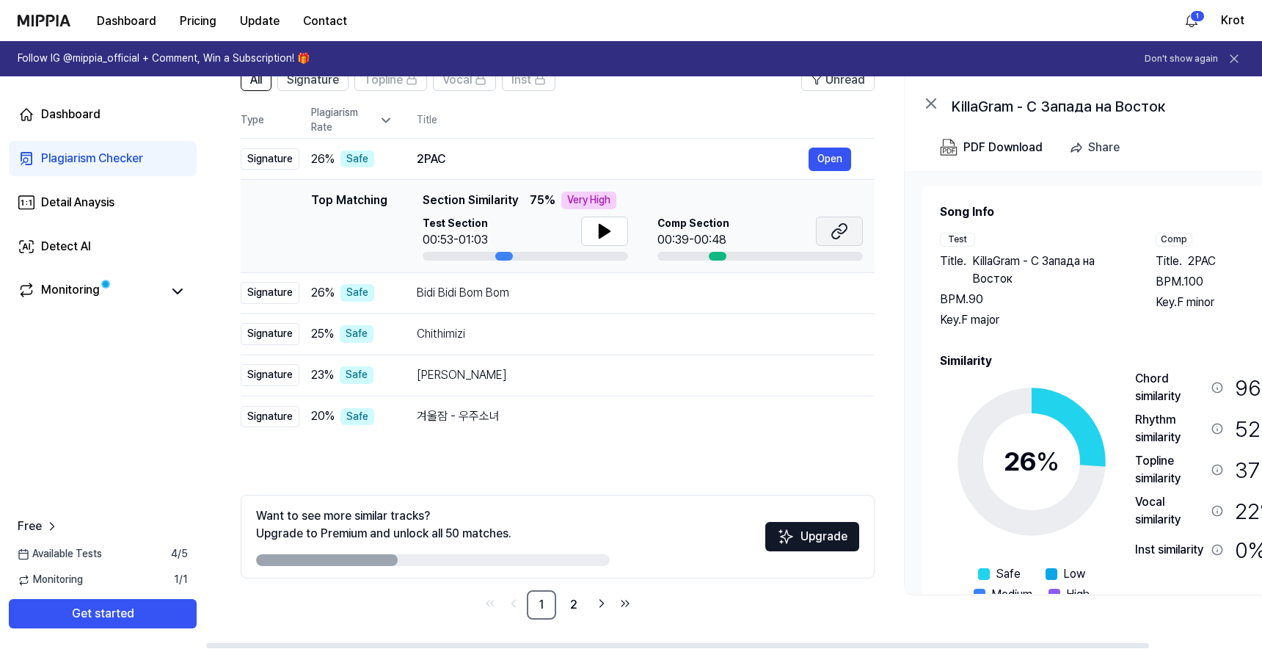
click at [838, 240] on button at bounding box center [839, 231] width 47 height 29
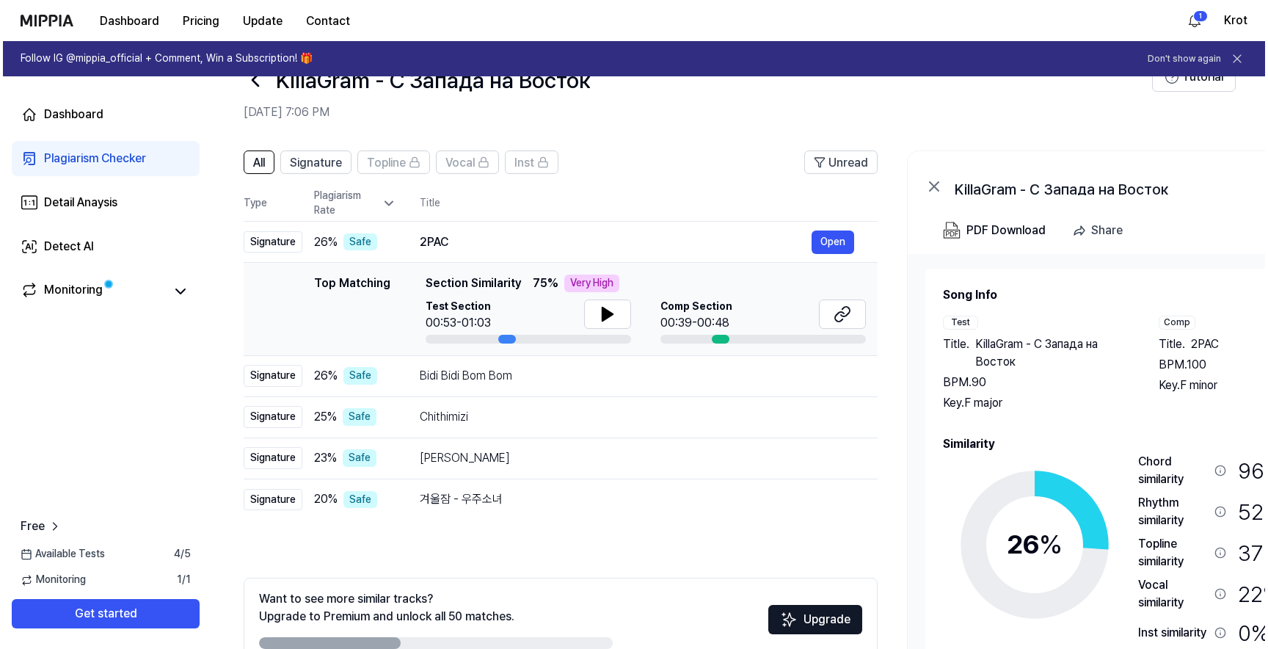
scroll to position [0, 0]
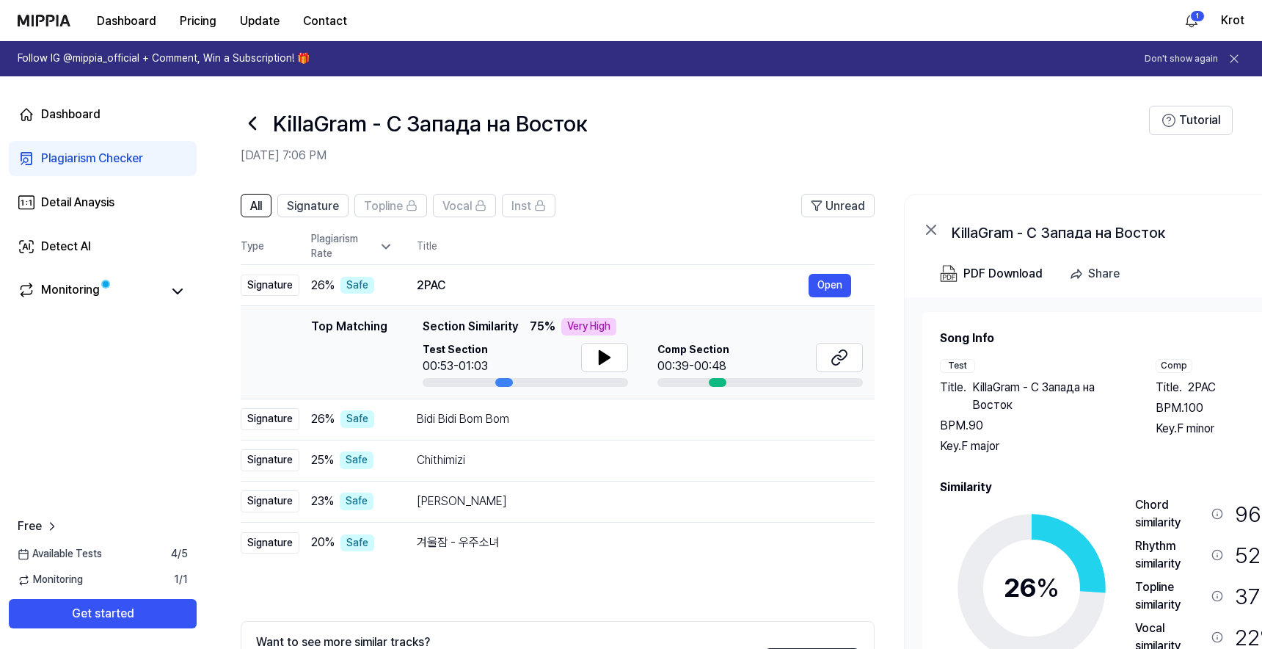
click at [255, 121] on icon at bounding box center [252, 123] width 23 height 23
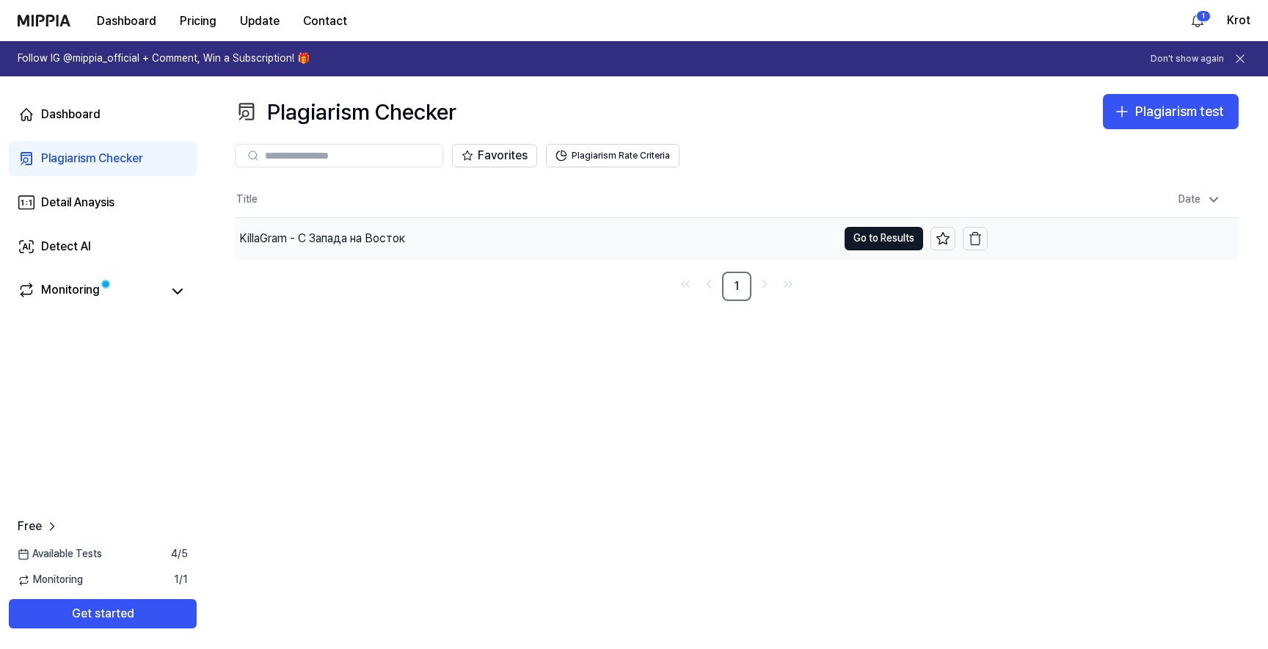
click at [374, 232] on div "KillaGram - С Запада на Восток" at bounding box center [322, 239] width 166 height 18
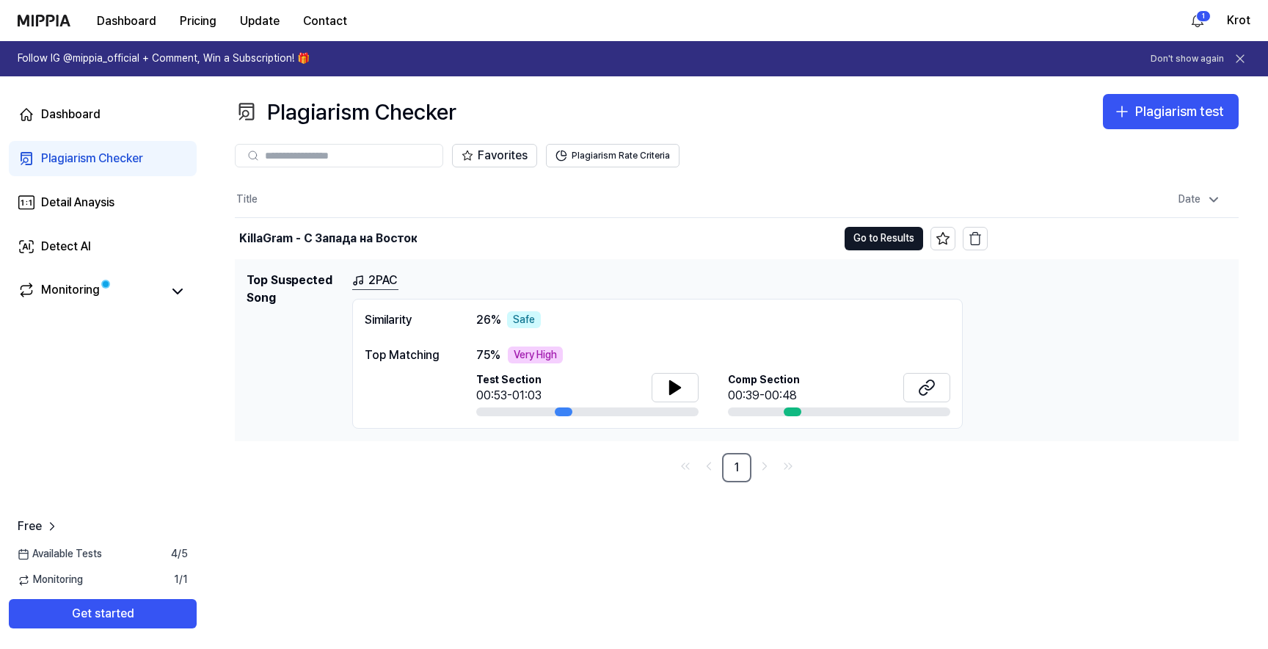
click at [269, 297] on h1 "Top Suspected Song" at bounding box center [294, 351] width 94 height 158
click at [100, 115] on link "Dashboard" at bounding box center [103, 114] width 188 height 35
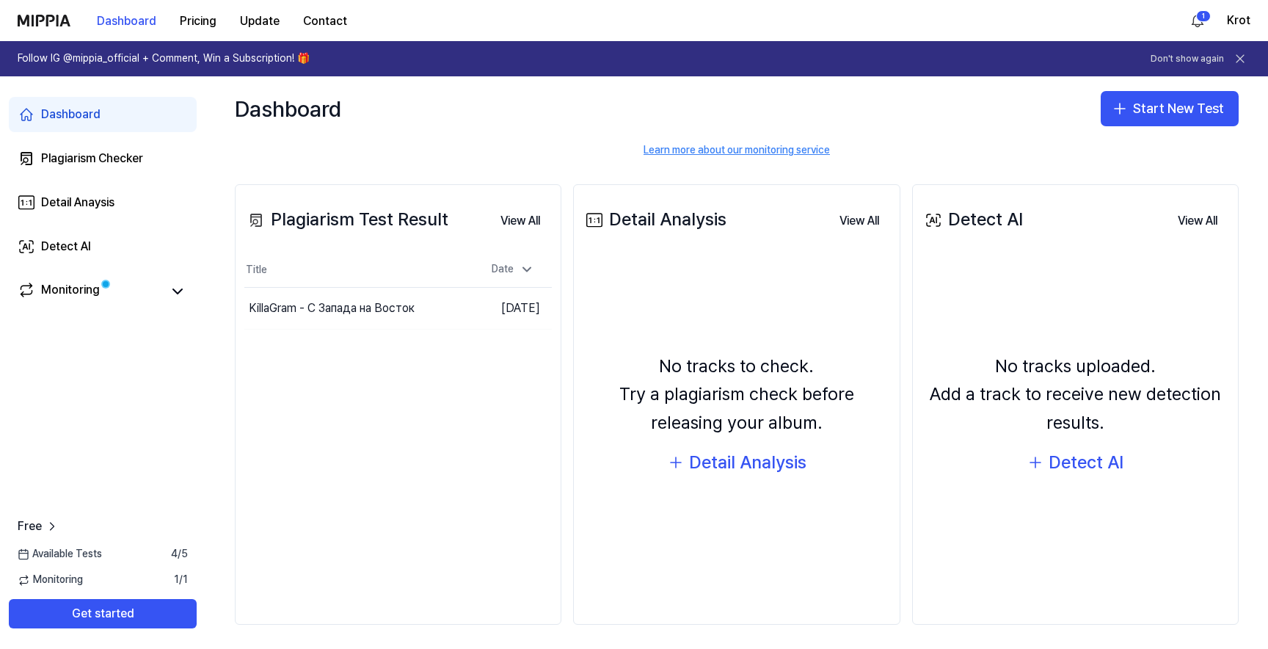
scroll to position [134, 0]
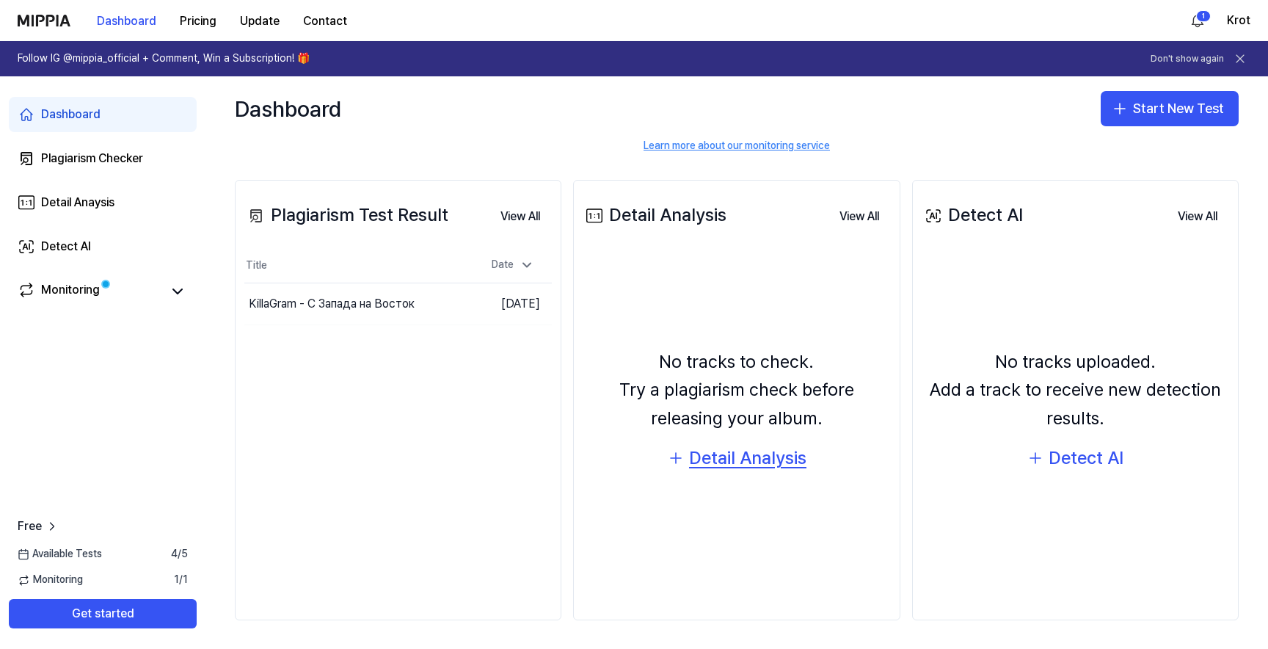
click at [713, 459] on div "Detail Analysis" at bounding box center [747, 458] width 117 height 28
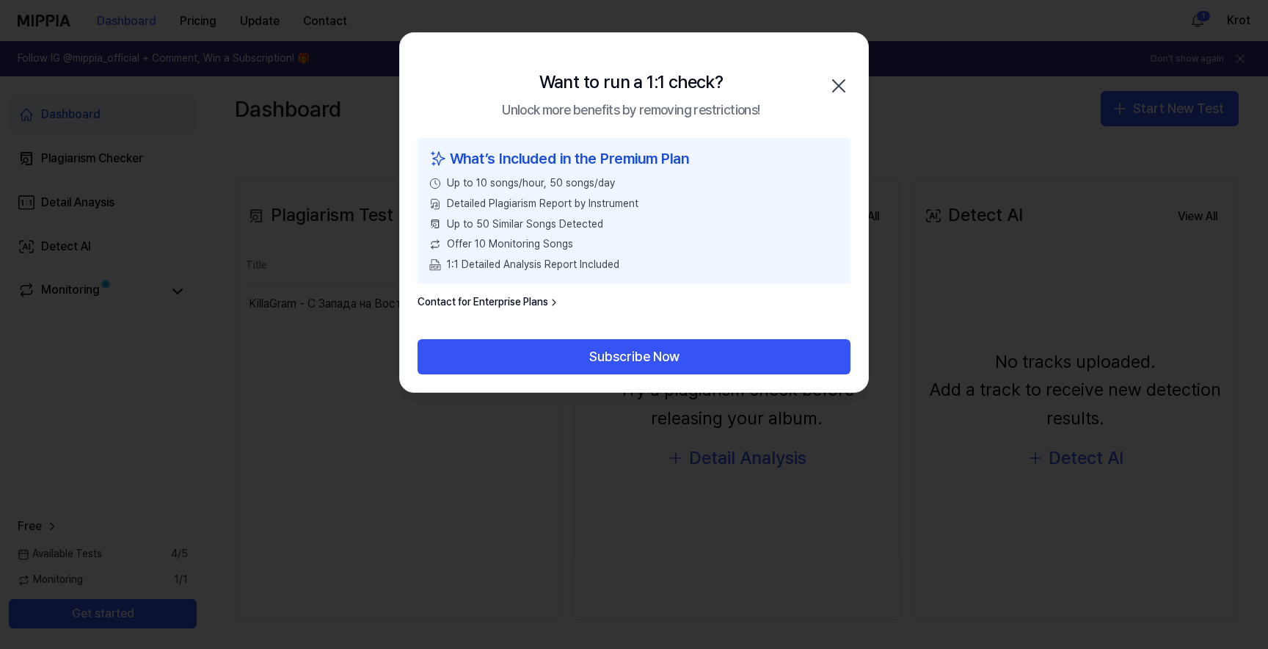
click at [839, 76] on icon "button" at bounding box center [838, 85] width 23 height 23
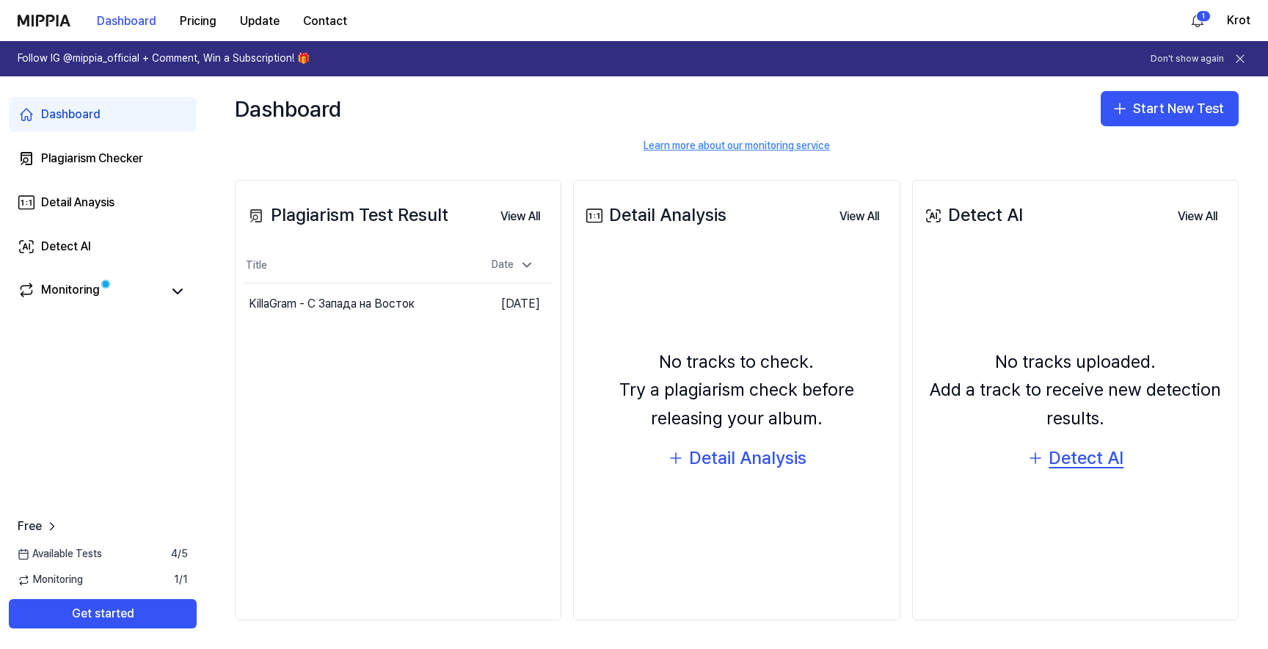
click at [1067, 451] on div "Detect AI" at bounding box center [1086, 458] width 75 height 28
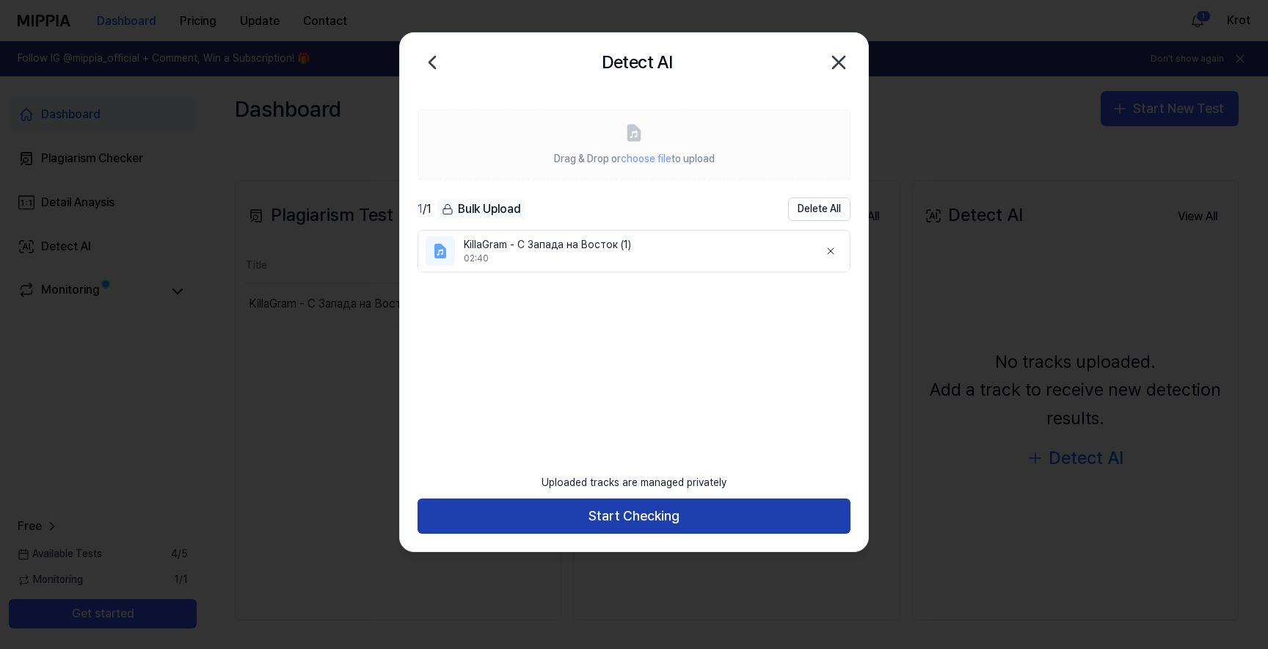
click at [683, 517] on button "Start Checking" at bounding box center [634, 515] width 433 height 35
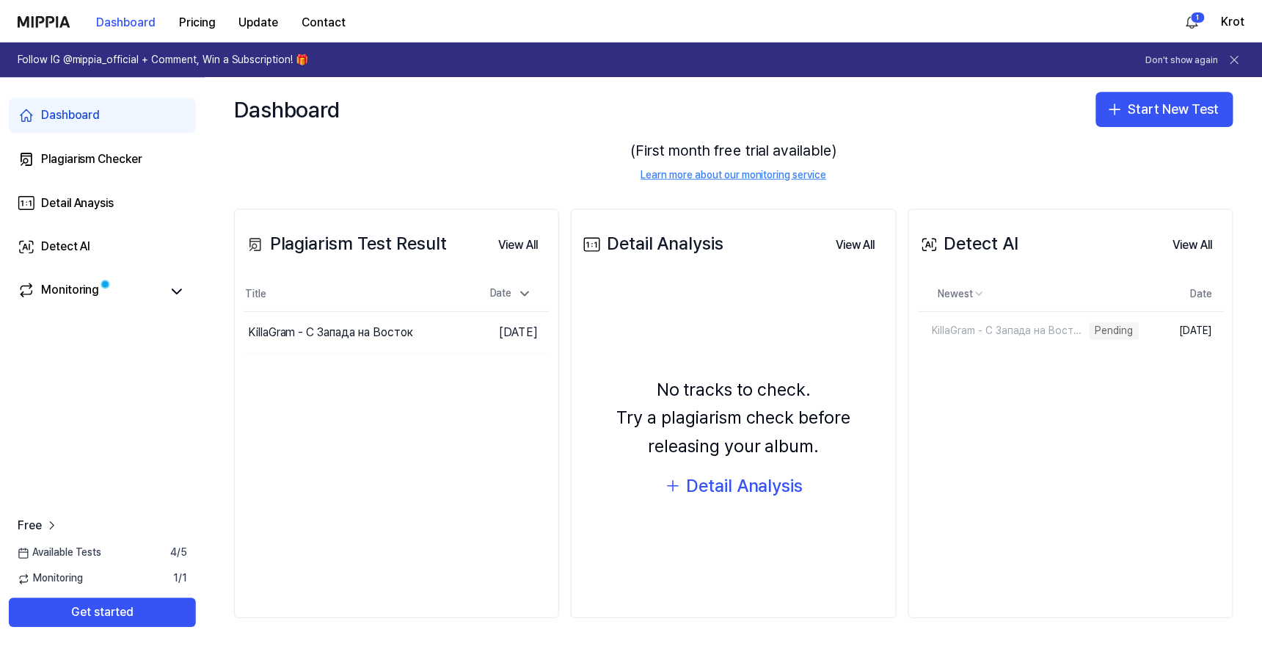
scroll to position [105, 0]
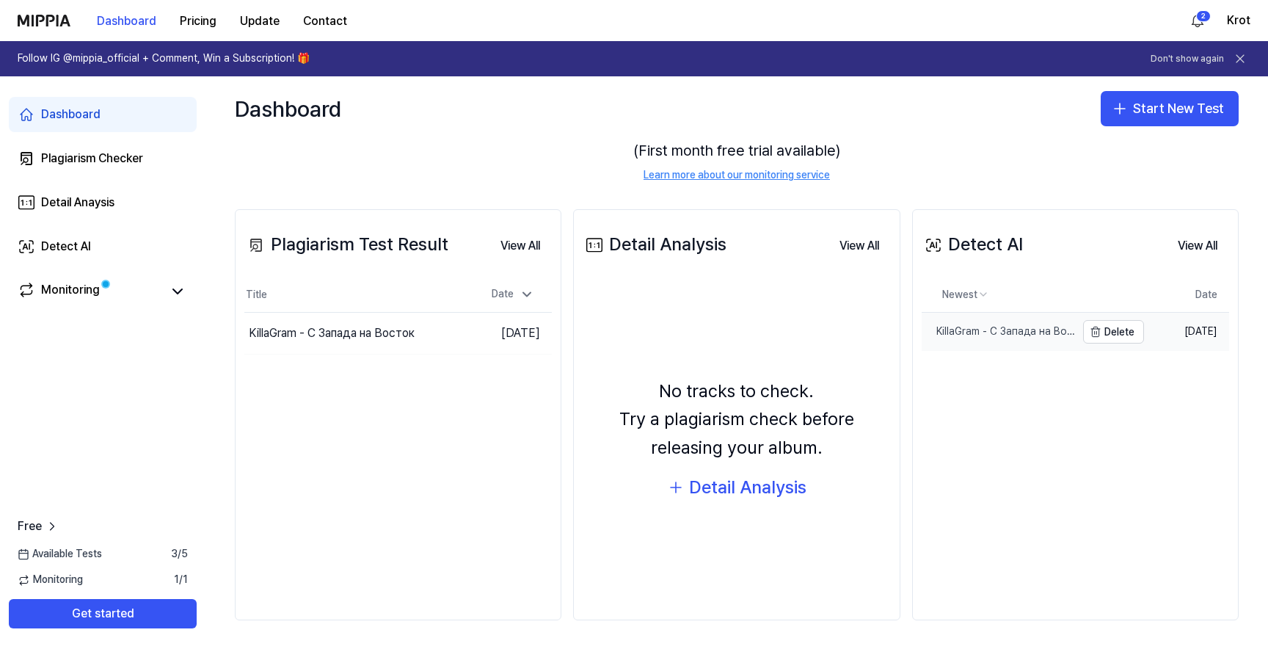
click at [1030, 330] on div "KillaGram - С Запада на Восток (1)" at bounding box center [999, 331] width 154 height 15
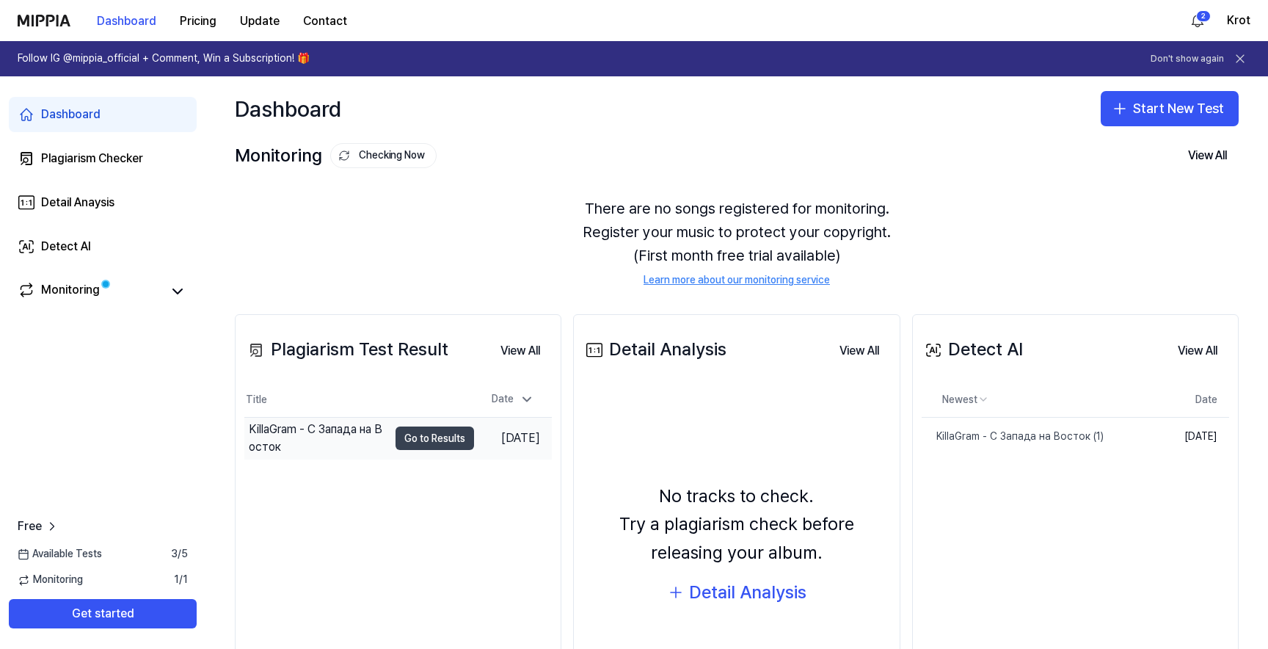
click at [439, 440] on button "Go to Results" at bounding box center [435, 437] width 79 height 23
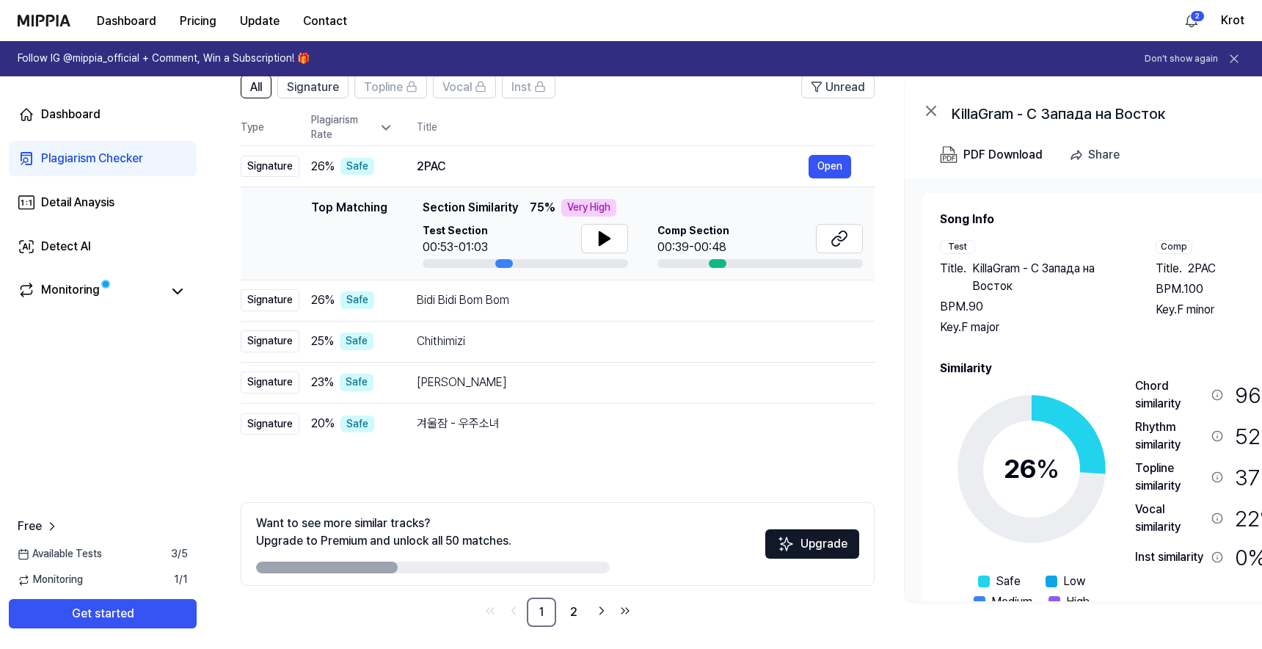
scroll to position [126, 0]
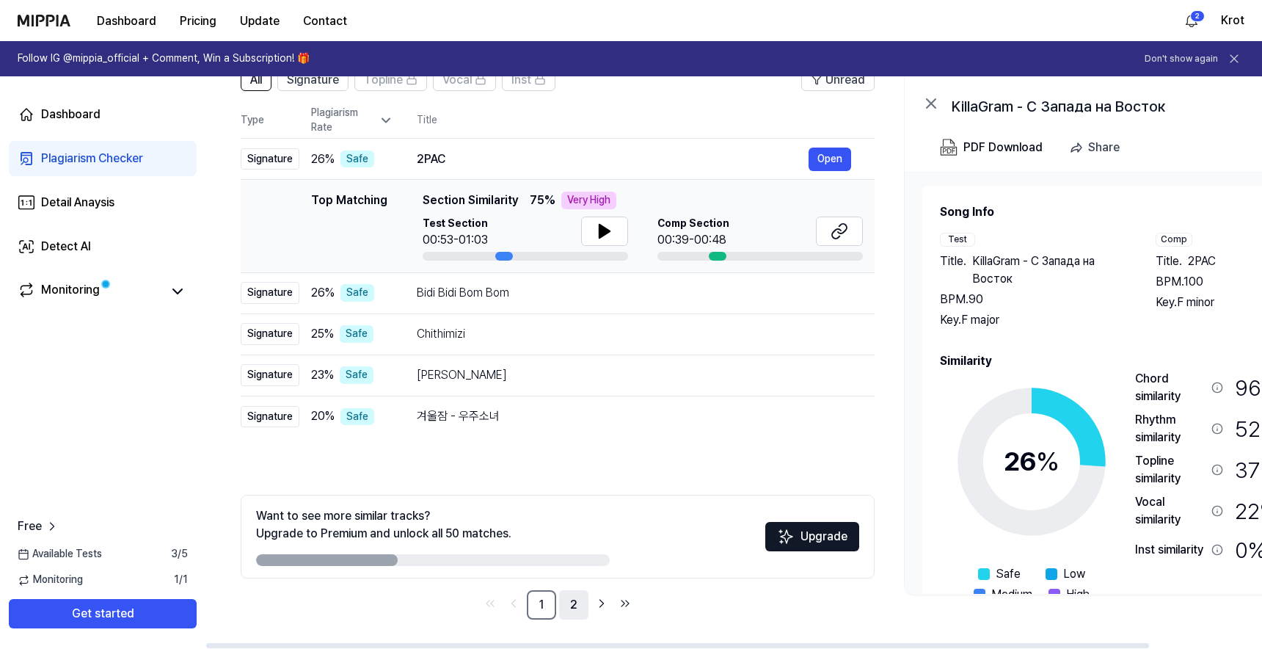
click at [575, 607] on link "2" at bounding box center [573, 604] width 29 height 29
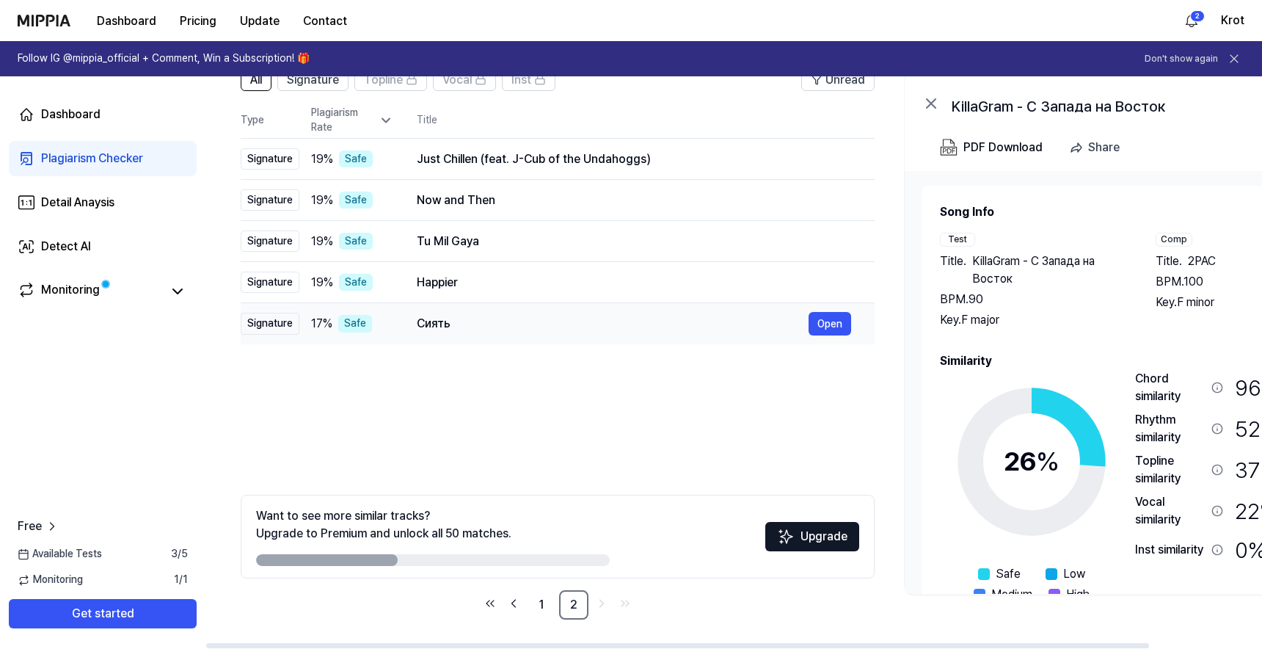
click at [437, 324] on div "Сиять" at bounding box center [613, 324] width 392 height 18
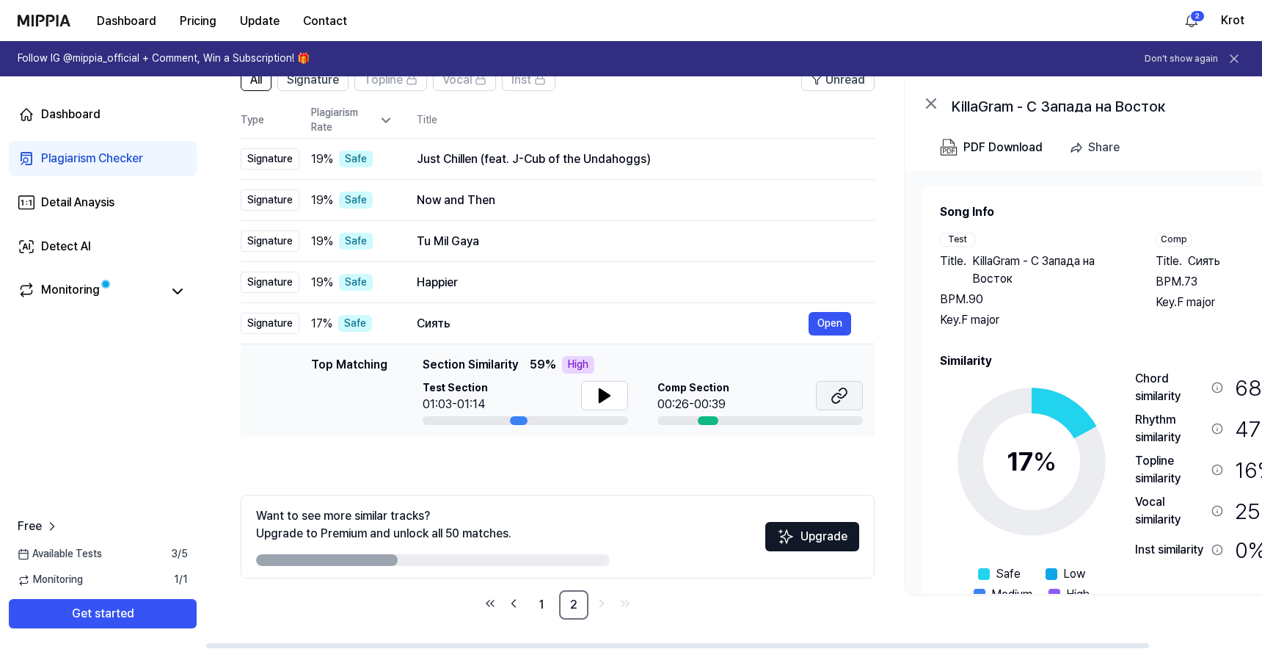
click at [856, 396] on button at bounding box center [839, 395] width 47 height 29
click at [440, 288] on div "Happier" at bounding box center [613, 283] width 392 height 18
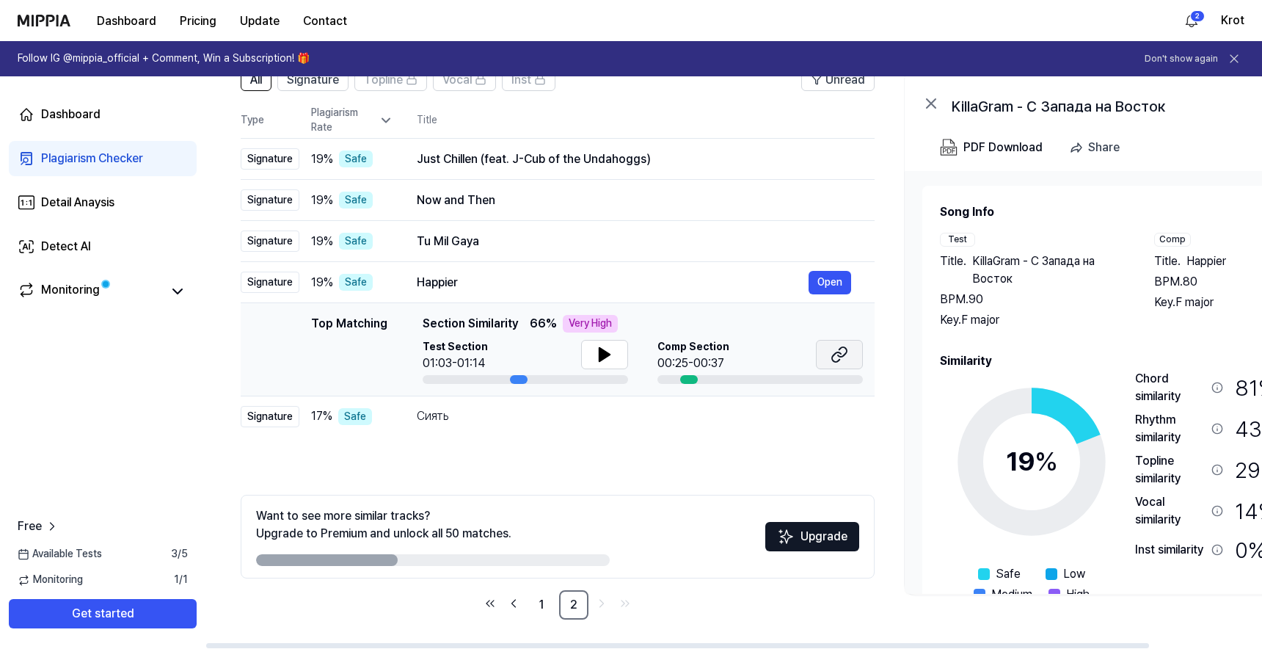
click at [856, 356] on button at bounding box center [839, 354] width 47 height 29
